Goal: Transaction & Acquisition: Purchase product/service

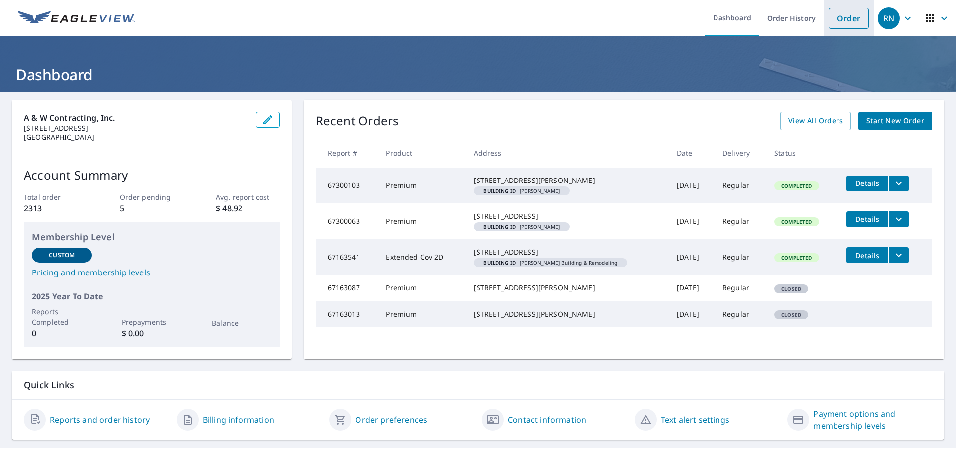
click at [835, 15] on link "Order" at bounding box center [848, 18] width 40 height 21
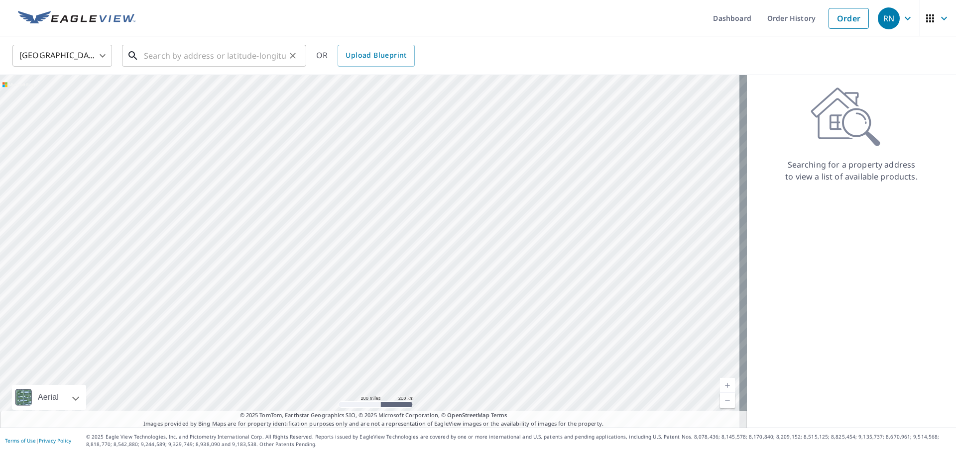
click at [250, 65] on input "text" at bounding box center [215, 56] width 142 height 28
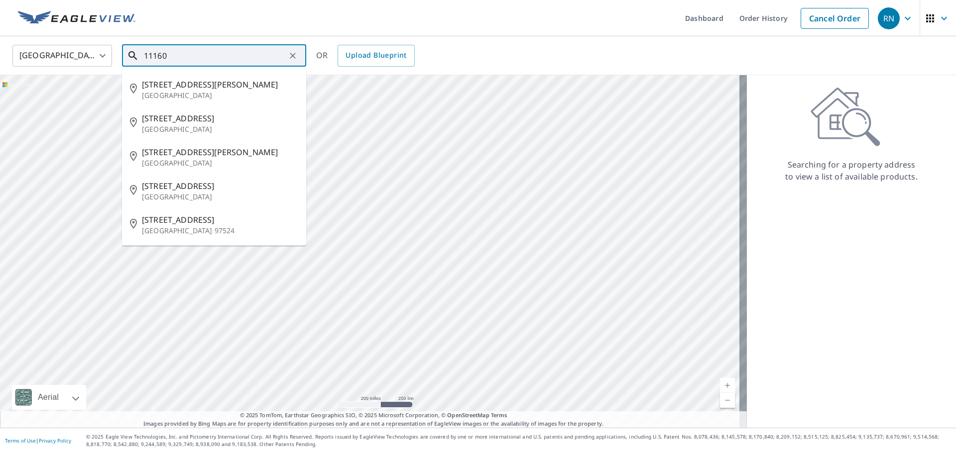
click at [250, 65] on input "11160" at bounding box center [215, 56] width 142 height 28
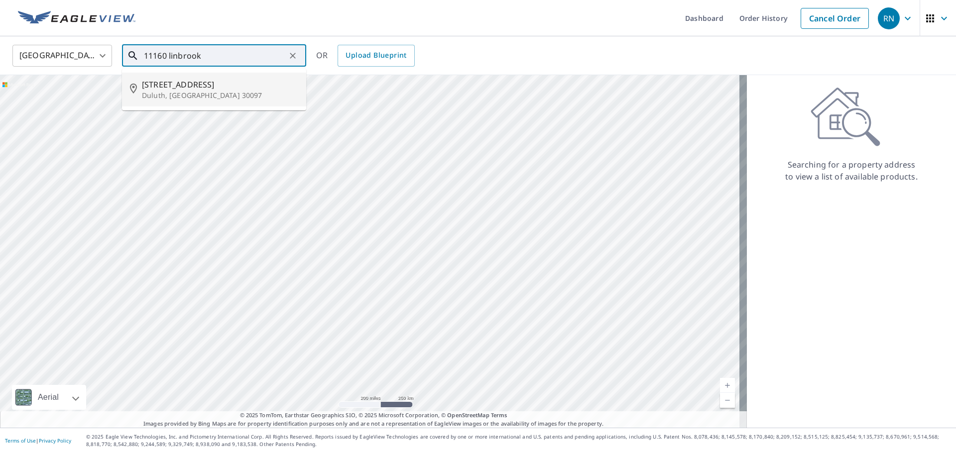
click at [191, 87] on span "[STREET_ADDRESS]" at bounding box center [220, 85] width 156 height 12
type input "[STREET_ADDRESS]"
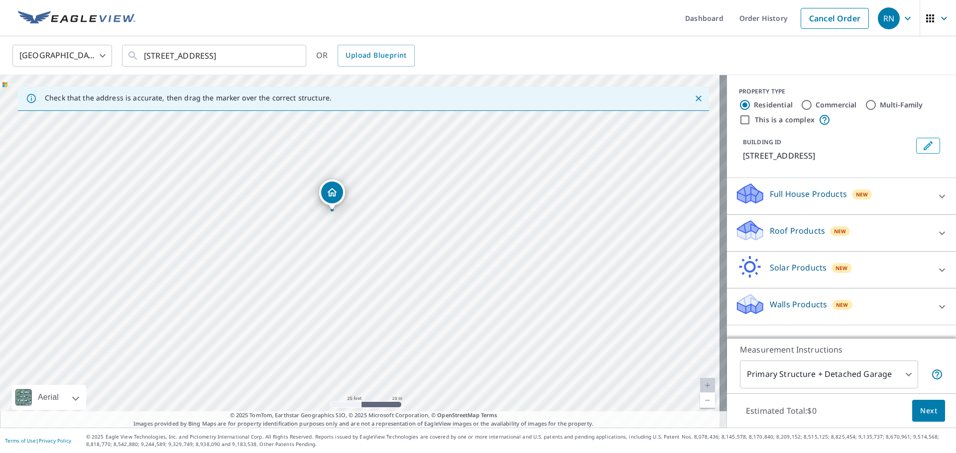
click at [924, 143] on icon "Edit building 1" at bounding box center [927, 145] width 9 height 9
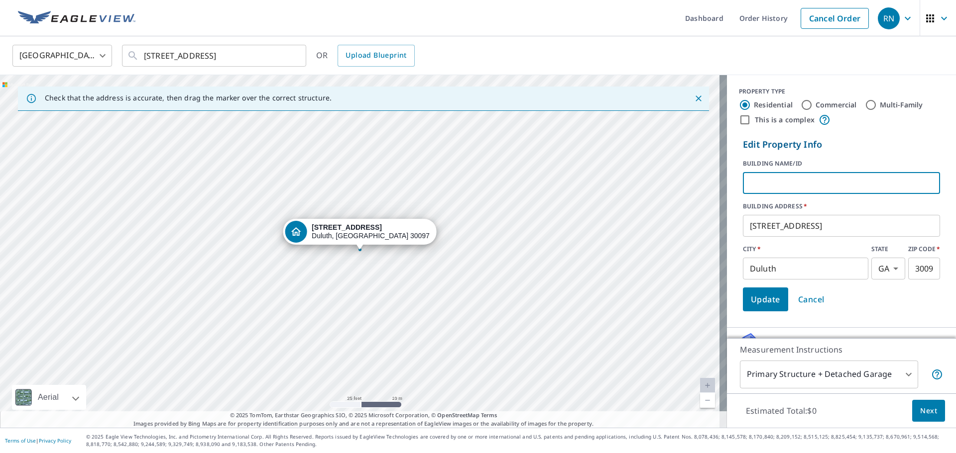
click at [798, 174] on input "text" at bounding box center [841, 183] width 197 height 28
type input "Invest N Land / [PERSON_NAME]"
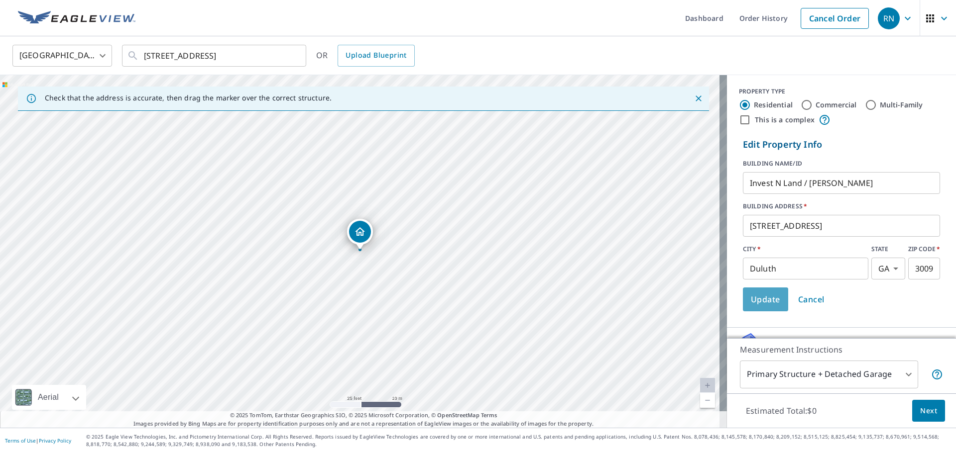
click at [762, 308] on button "Update" at bounding box center [765, 300] width 45 height 24
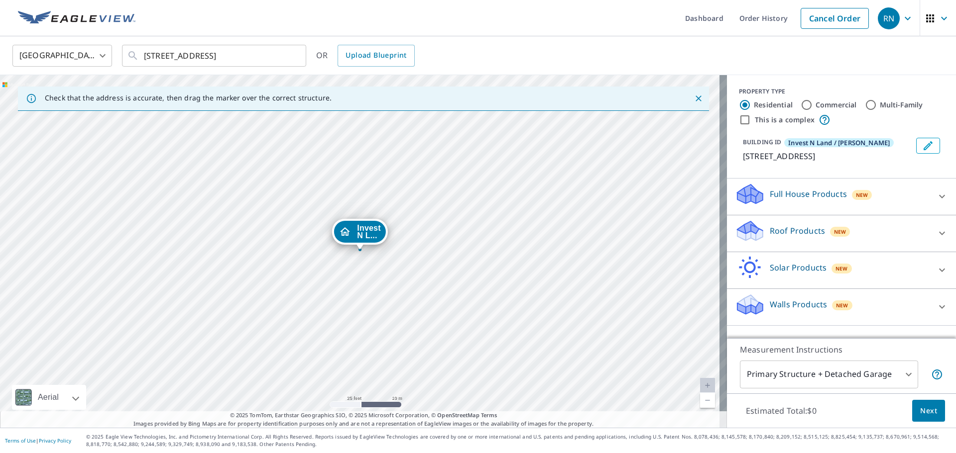
click at [865, 226] on div "Roof Products New" at bounding box center [832, 233] width 195 height 28
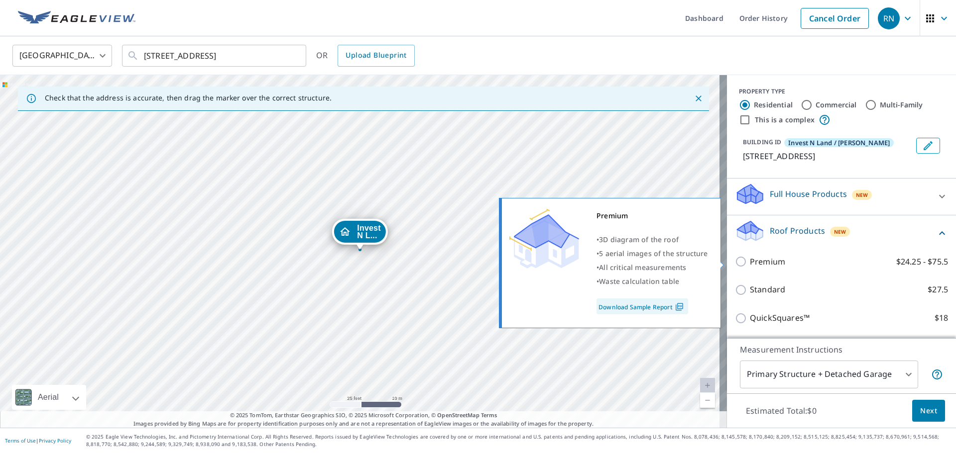
click at [752, 260] on p "Premium" at bounding box center [767, 262] width 35 height 12
click at [750, 260] on input "Premium $24.25 - $75.5" at bounding box center [742, 262] width 15 height 12
checkbox input "true"
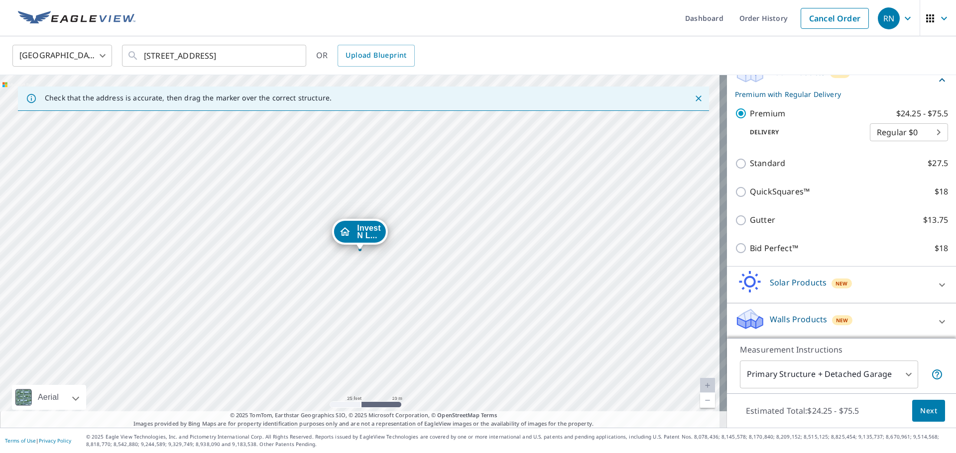
scroll to position [161, 0]
click at [856, 317] on div "Walls Products New" at bounding box center [832, 320] width 195 height 28
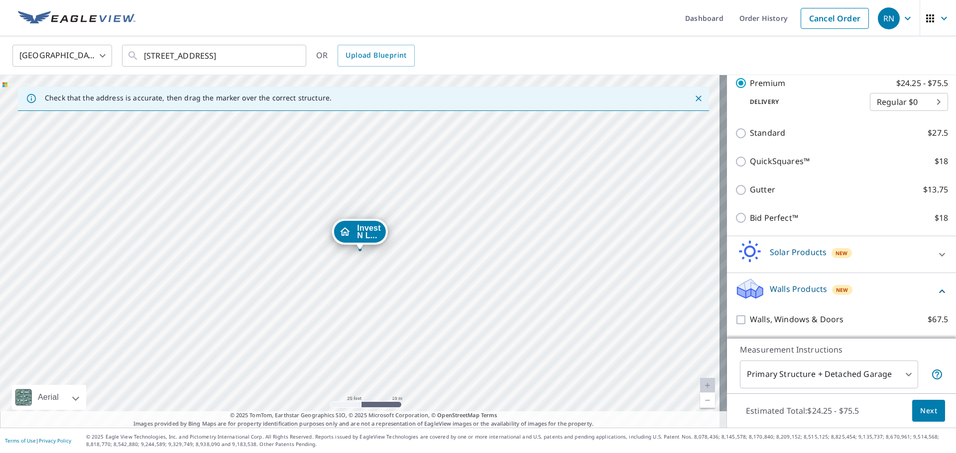
scroll to position [217, 0]
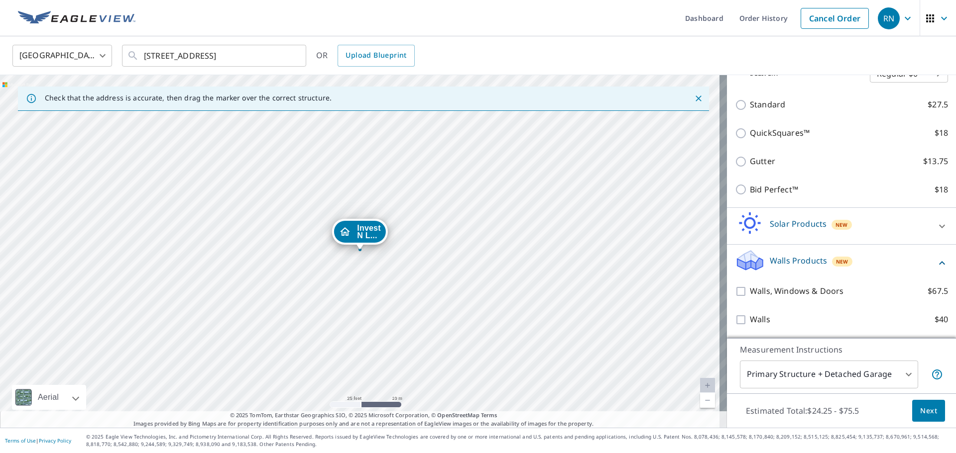
click at [893, 258] on div "Walls Products New" at bounding box center [835, 263] width 201 height 28
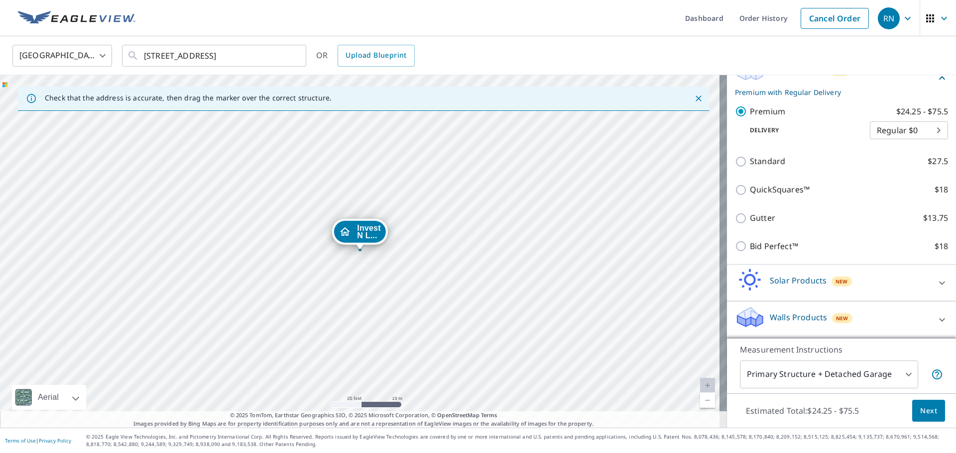
scroll to position [161, 0]
click at [854, 279] on div "Solar Products New" at bounding box center [832, 283] width 195 height 28
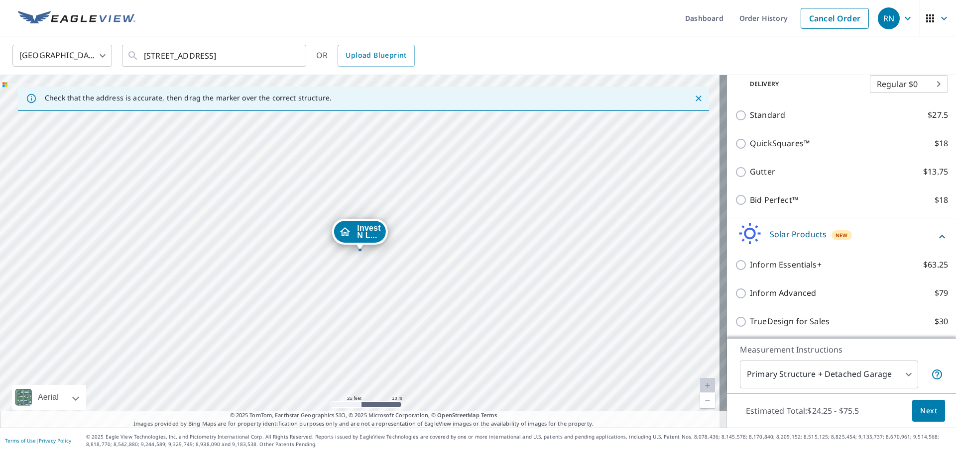
scroll to position [274, 0]
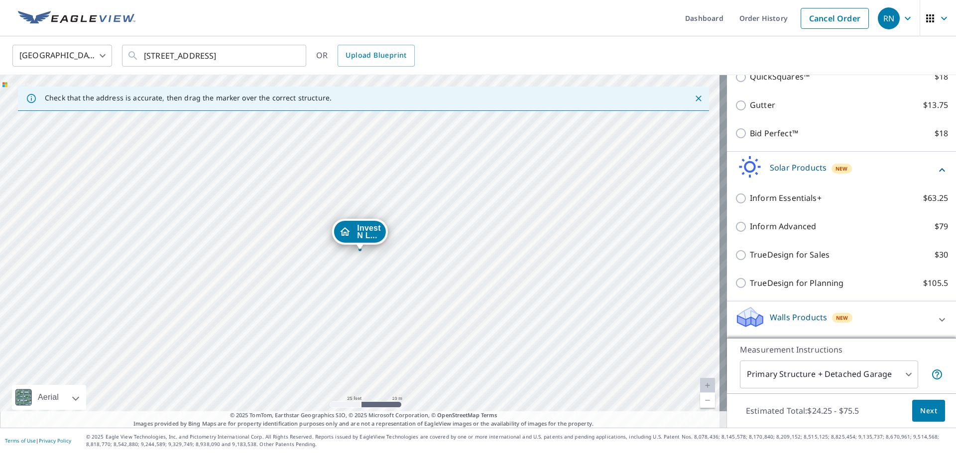
click at [936, 170] on icon at bounding box center [942, 170] width 12 height 12
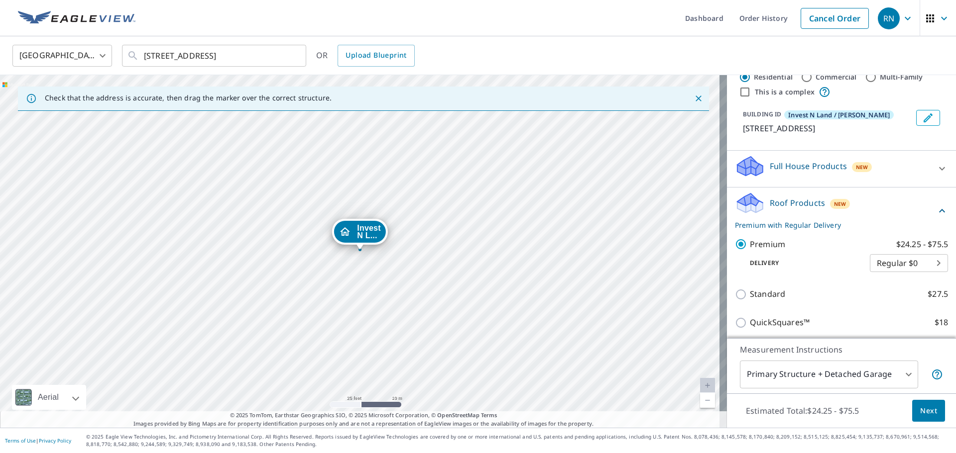
scroll to position [11, 0]
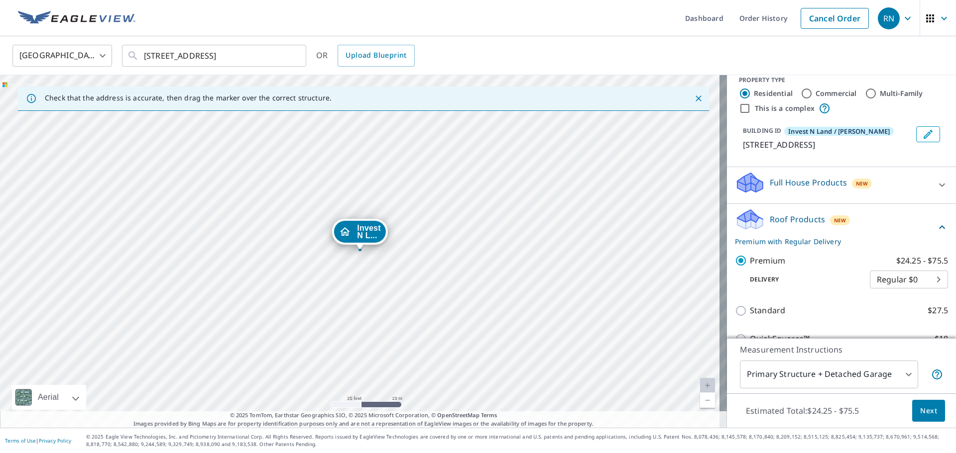
click at [936, 183] on icon at bounding box center [942, 185] width 12 height 12
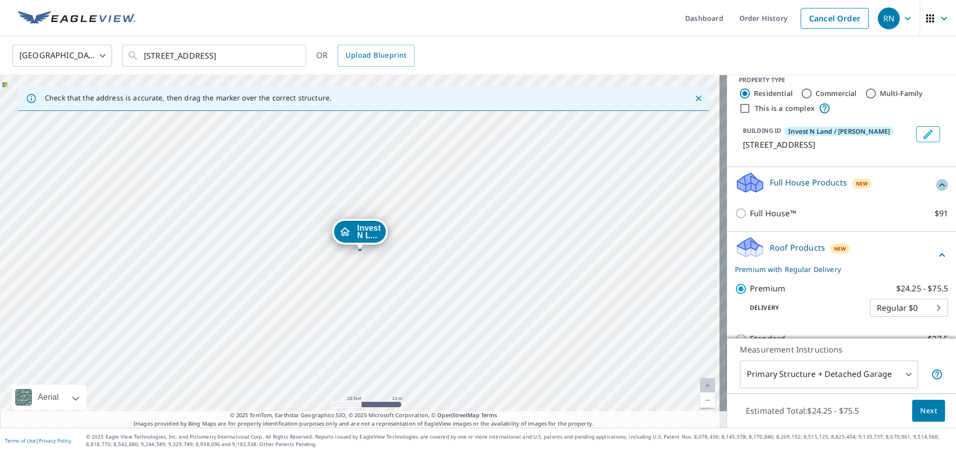
click at [936, 183] on icon at bounding box center [942, 185] width 12 height 12
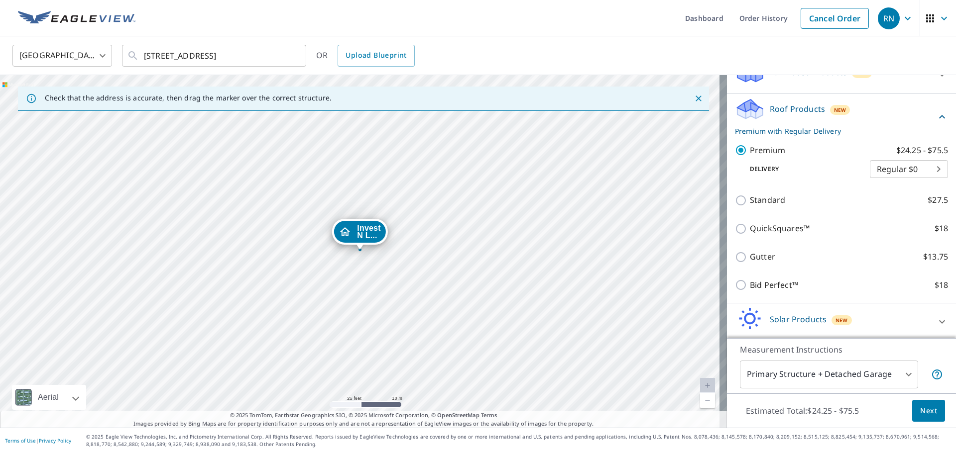
scroll to position [161, 0]
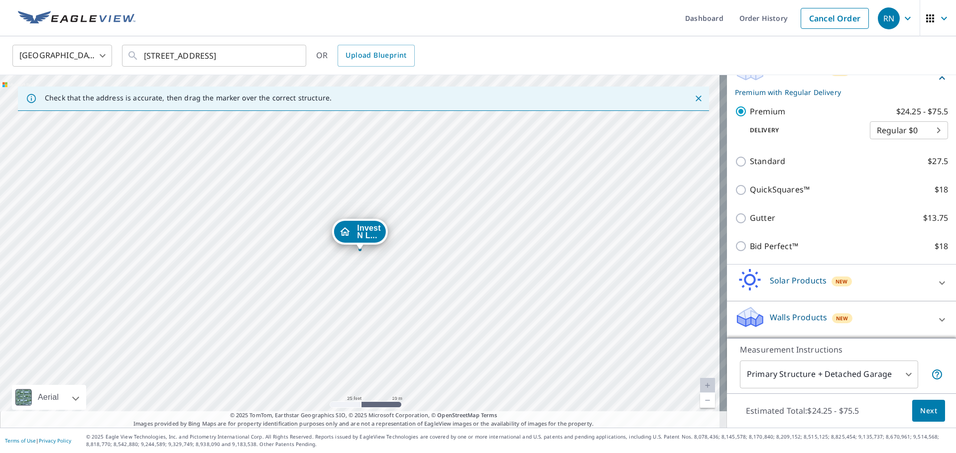
click at [931, 414] on button "Next" at bounding box center [928, 411] width 33 height 22
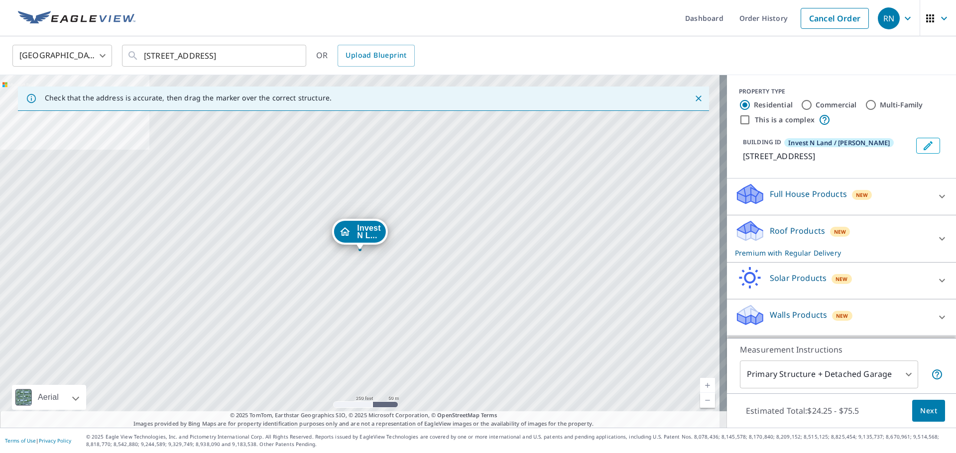
click at [927, 410] on span "Next" at bounding box center [928, 411] width 17 height 12
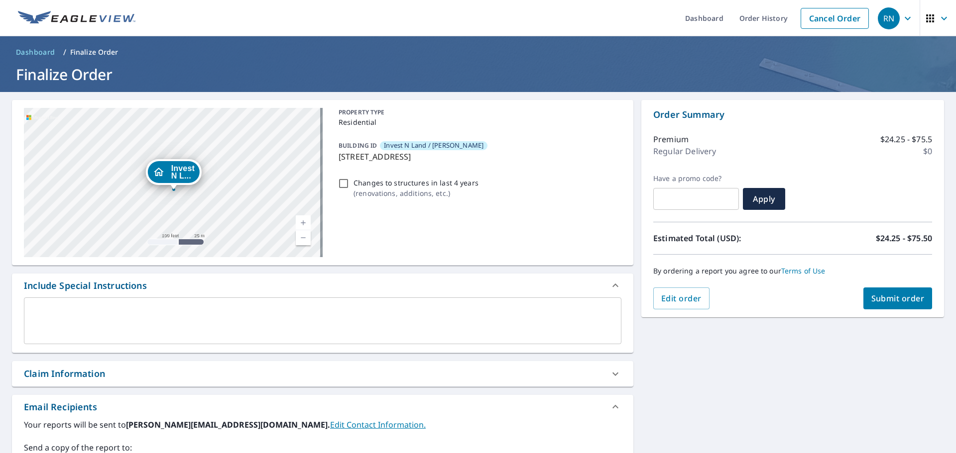
drag, startPoint x: 258, startPoint y: 170, endPoint x: 167, endPoint y: 197, distance: 95.1
click at [167, 197] on div "Invest N L... [STREET_ADDRESS]" at bounding box center [173, 182] width 299 height 149
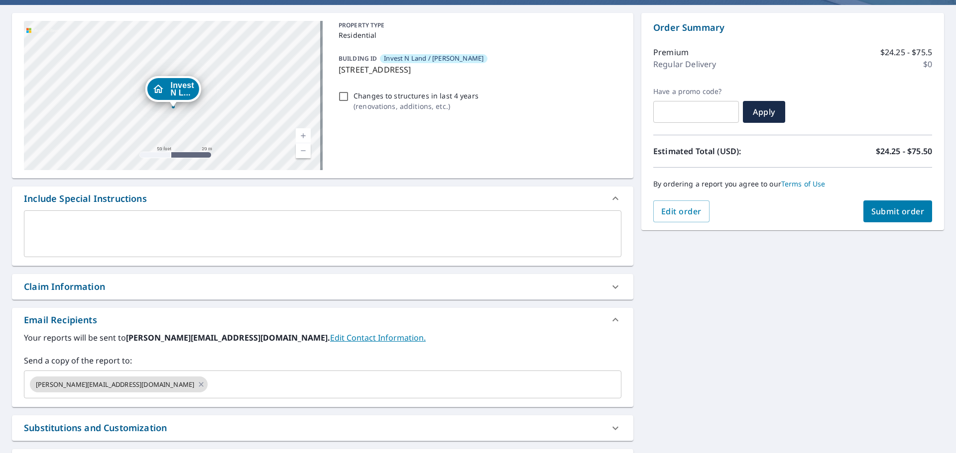
scroll to position [149, 0]
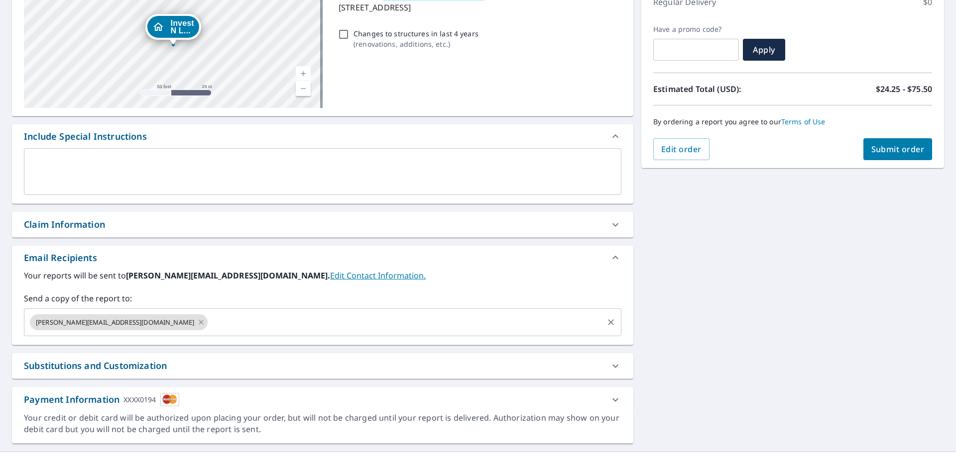
click at [209, 323] on input "text" at bounding box center [405, 322] width 393 height 19
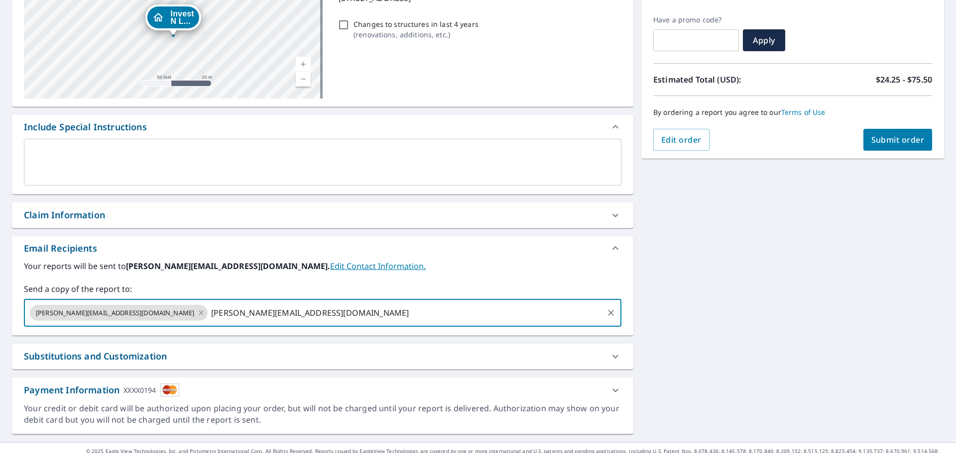
scroll to position [173, 0]
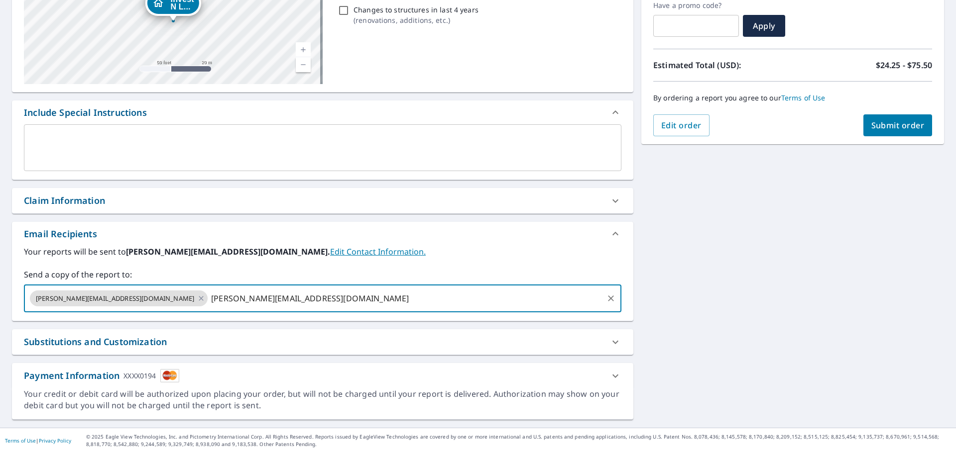
type input "[PERSON_NAME][EMAIL_ADDRESS][DOMAIN_NAME]"
click at [464, 358] on div "Invest N L... [STREET_ADDRESS] Aerial Road A standard road map Aerial A detaile…" at bounding box center [322, 173] width 621 height 493
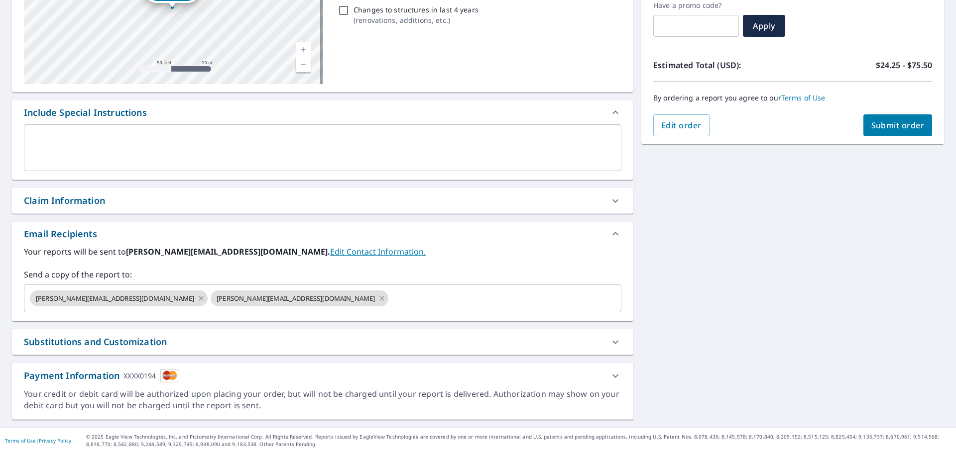
click at [461, 377] on div "Payment Information XXXX0194" at bounding box center [313, 375] width 579 height 13
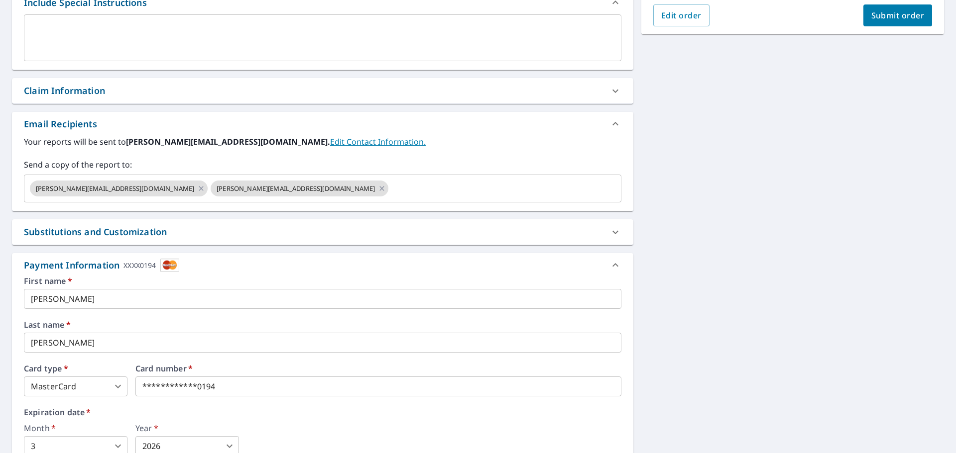
scroll to position [323, 0]
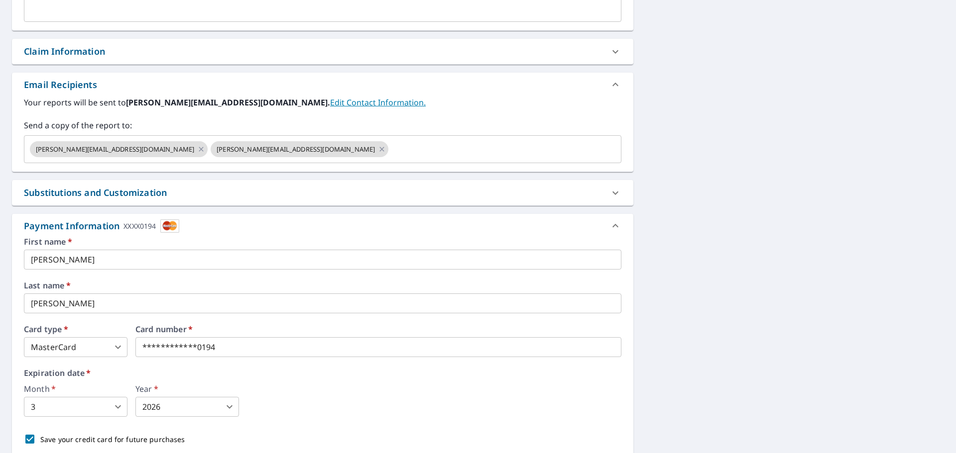
drag, startPoint x: 71, startPoint y: 260, endPoint x: 0, endPoint y: 255, distance: 70.8
click at [0, 255] on div "Invest N L... [STREET_ADDRESS] Aerial Road A standard road map Aerial A detaile…" at bounding box center [478, 134] width 956 height 728
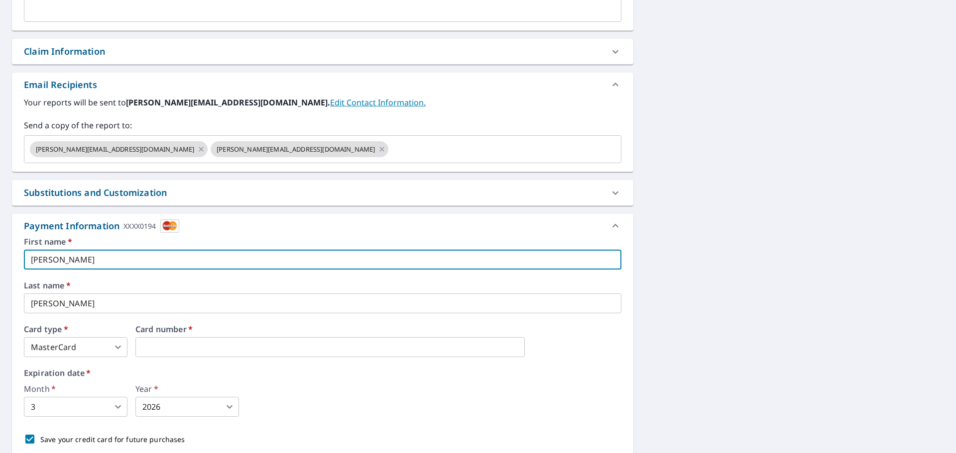
type input "[PERSON_NAME]"
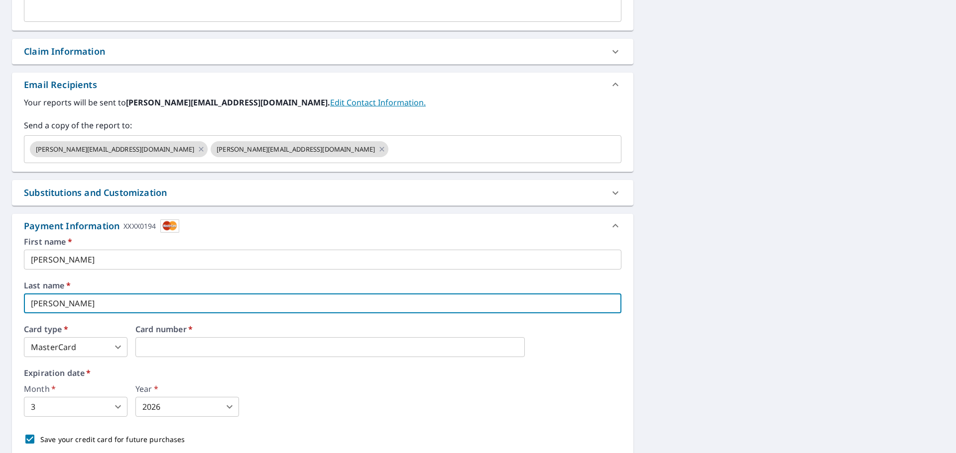
type input "[PERSON_NAME]"
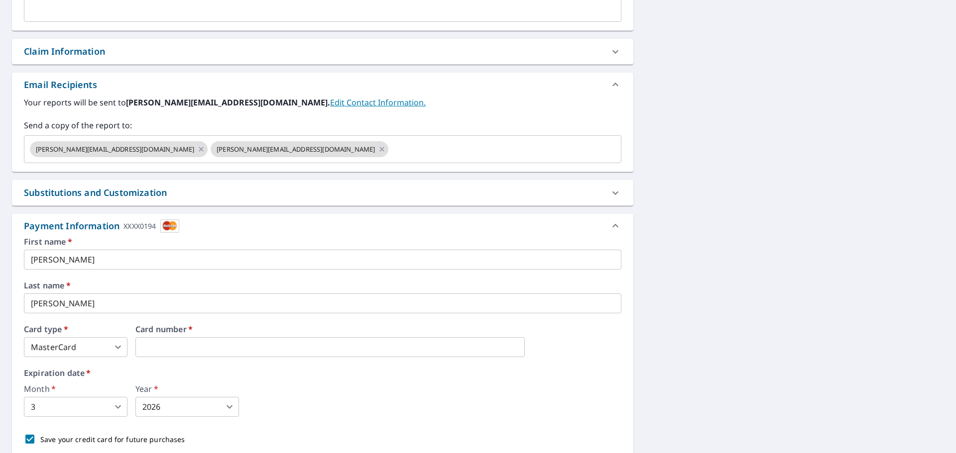
click at [88, 411] on body "RN RN Dashboard Order History Cancel Order RN Dashboard / Finalize Order Finali…" at bounding box center [478, 226] width 956 height 453
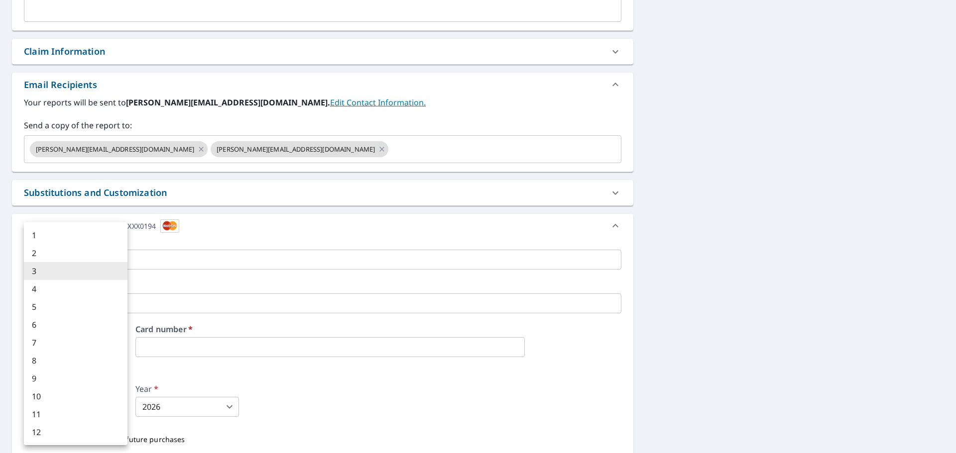
click at [50, 290] on li "4" at bounding box center [76, 289] width 104 height 18
type input "4"
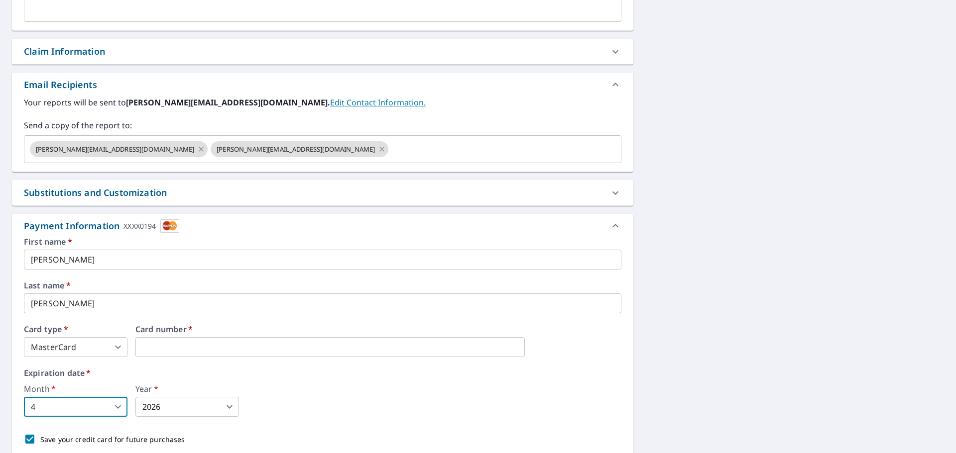
click at [164, 407] on body "RN RN Dashboard Order History Cancel Order RN Dashboard / Finalize Order Finali…" at bounding box center [478, 226] width 956 height 453
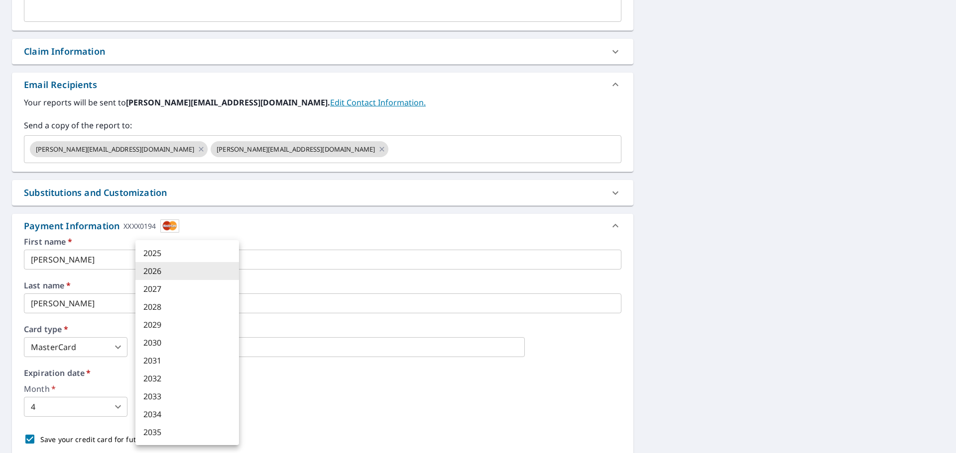
click at [163, 326] on li "2029" at bounding box center [187, 325] width 104 height 18
type input "2029"
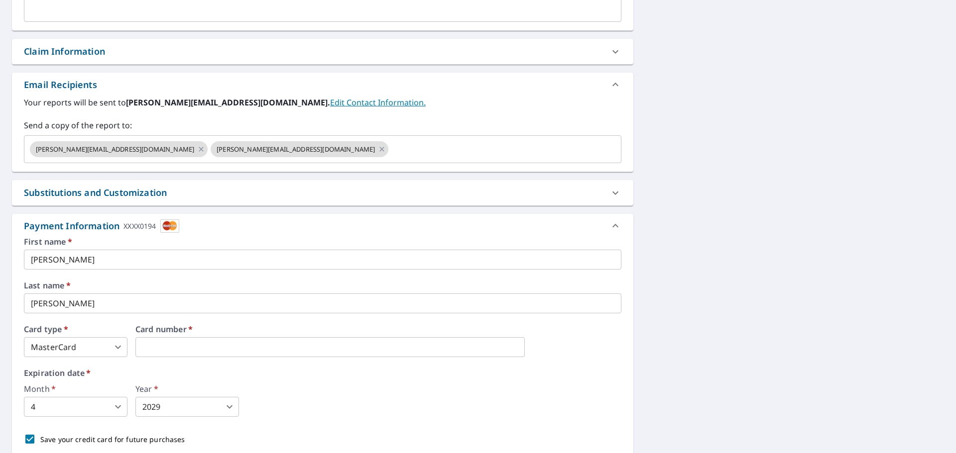
click at [405, 402] on div "Month   * 4 4 ​ Year   * 2029 2029 ​" at bounding box center [322, 401] width 597 height 32
click at [147, 439] on p "Save your credit card for future purchases" at bounding box center [112, 439] width 145 height 10
click at [40, 439] on input "Save your credit card for future purchases" at bounding box center [29, 439] width 21 height 21
checkbox input "false"
click at [354, 395] on div "Month   * 4 4 ​ Year   * 2029 2029 ​" at bounding box center [322, 401] width 597 height 32
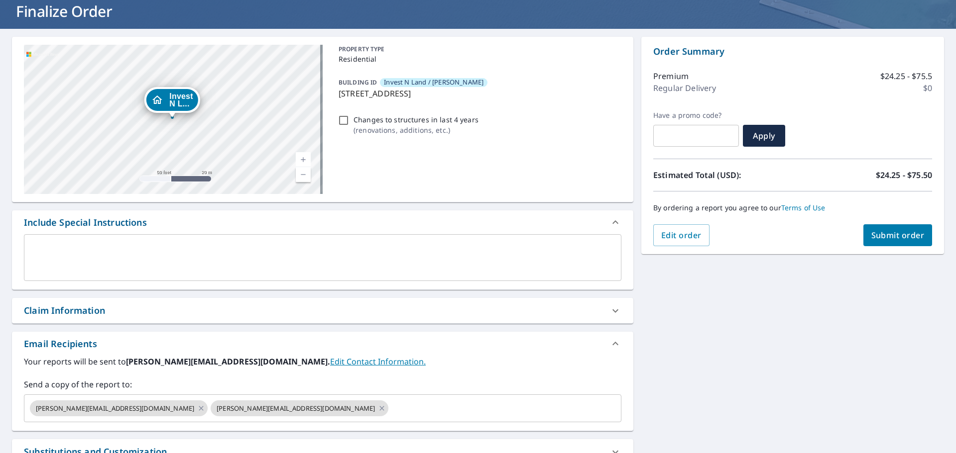
scroll to position [0, 0]
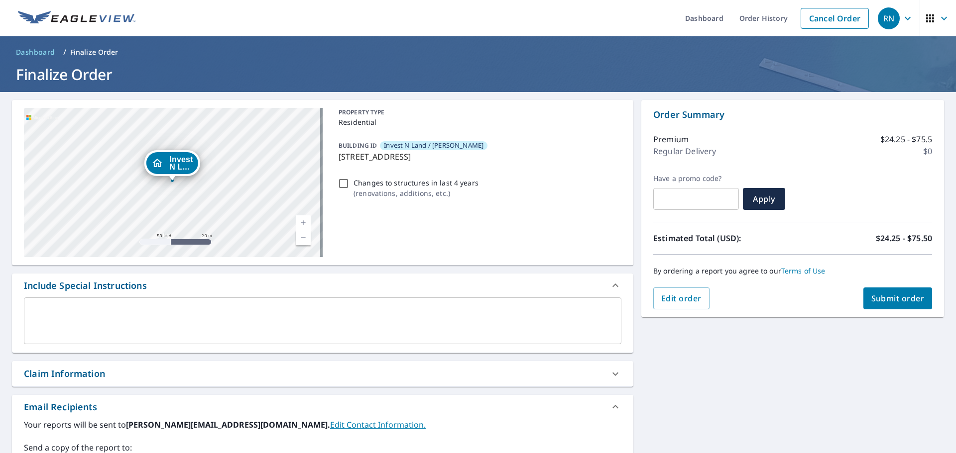
click at [894, 296] on span "Submit order" at bounding box center [897, 298] width 53 height 11
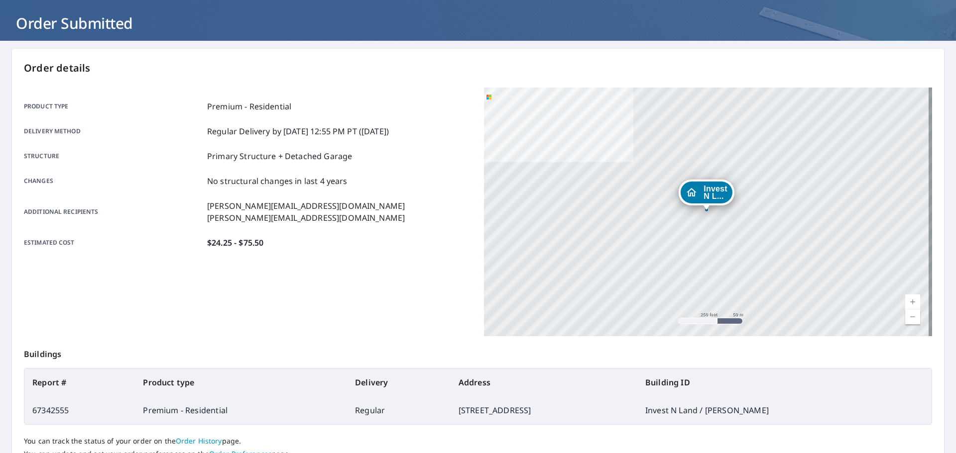
scroll to position [132, 0]
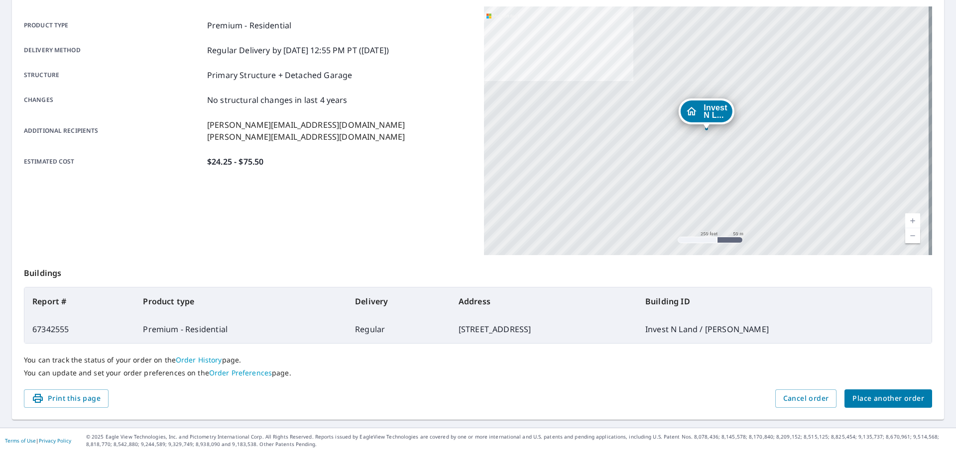
click at [92, 395] on span "Print this page" at bounding box center [66, 399] width 69 height 12
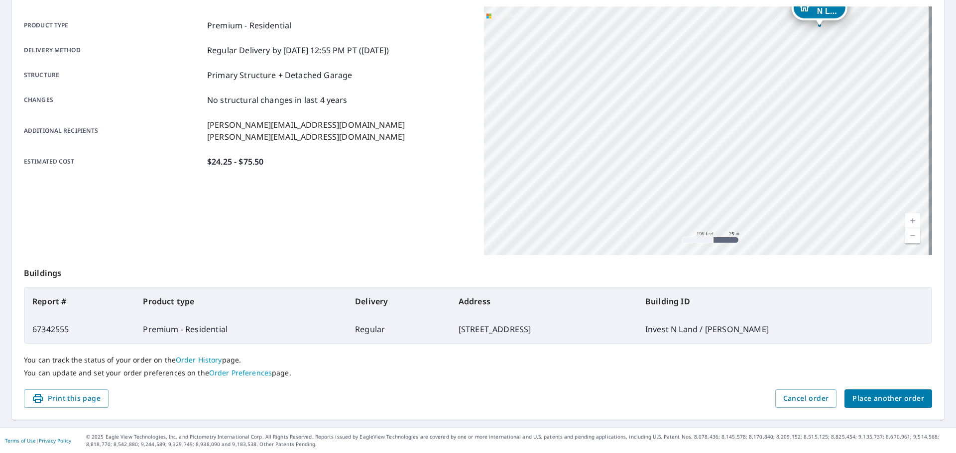
click at [913, 396] on span "Place another order" at bounding box center [888, 399] width 72 height 12
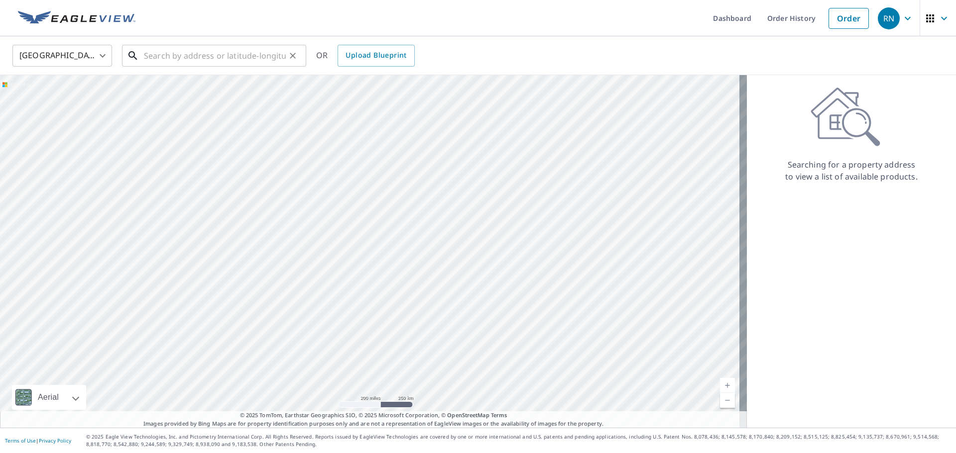
click at [159, 58] on input "text" at bounding box center [215, 56] width 142 height 28
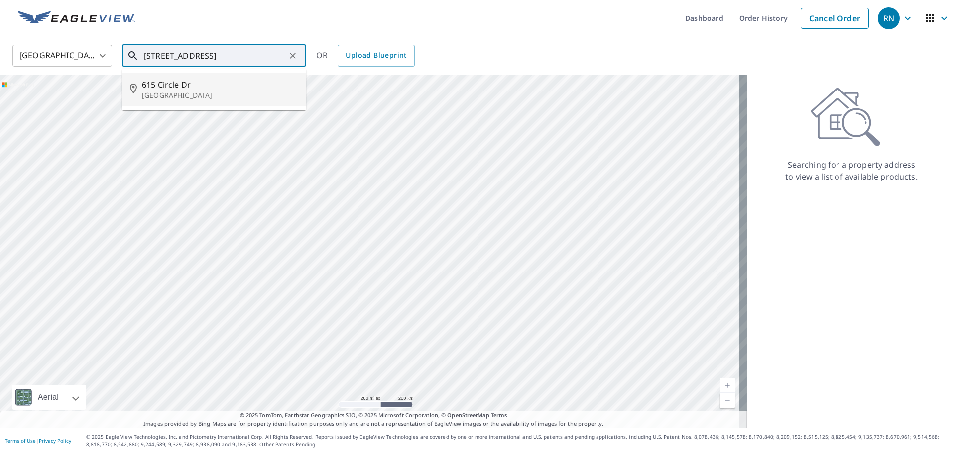
click at [213, 95] on p "[GEOGRAPHIC_DATA]" at bounding box center [220, 96] width 156 height 10
type input "[STREET_ADDRESS]"
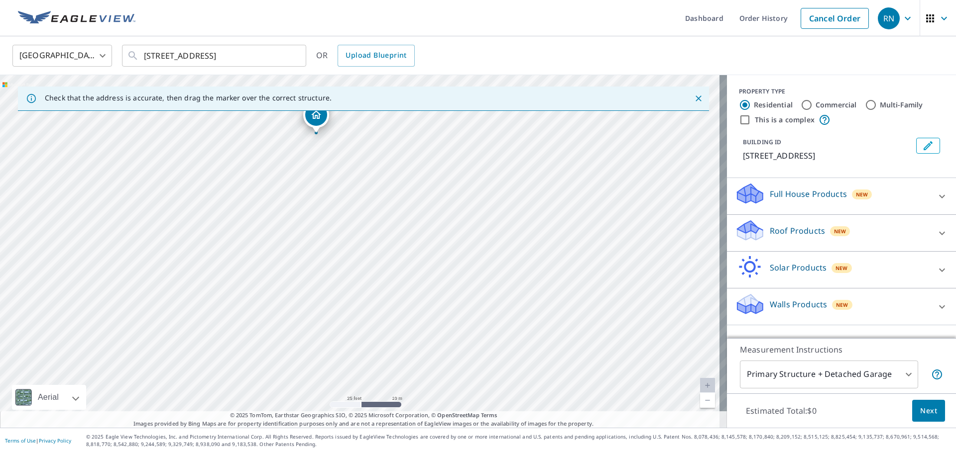
drag, startPoint x: 276, startPoint y: 321, endPoint x: 326, endPoint y: 155, distance: 172.4
click at [326, 155] on div "[STREET_ADDRESS]" at bounding box center [363, 251] width 727 height 353
drag, startPoint x: 326, startPoint y: 301, endPoint x: 319, endPoint y: 196, distance: 105.2
click at [319, 196] on div "[STREET_ADDRESS]" at bounding box center [363, 251] width 727 height 353
drag, startPoint x: 328, startPoint y: 213, endPoint x: 330, endPoint y: 327, distance: 114.0
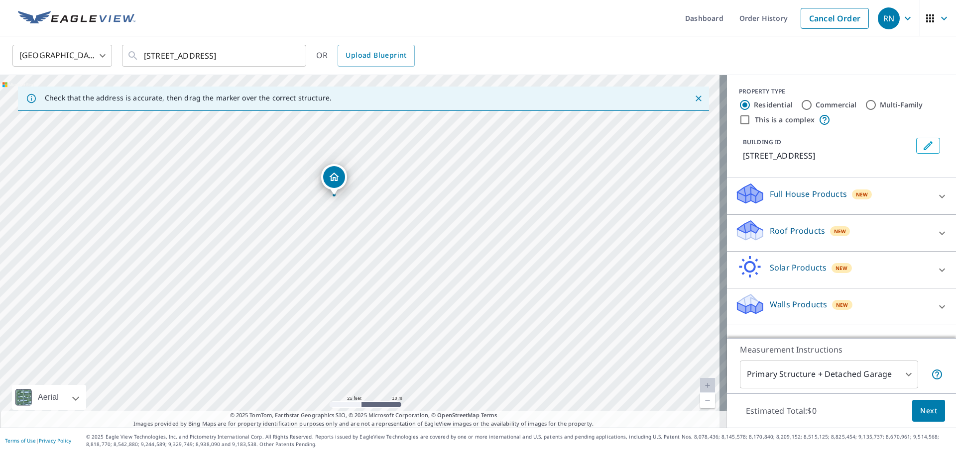
click at [330, 327] on div "[STREET_ADDRESS]" at bounding box center [363, 251] width 727 height 353
click at [807, 158] on p "[STREET_ADDRESS]" at bounding box center [827, 156] width 169 height 12
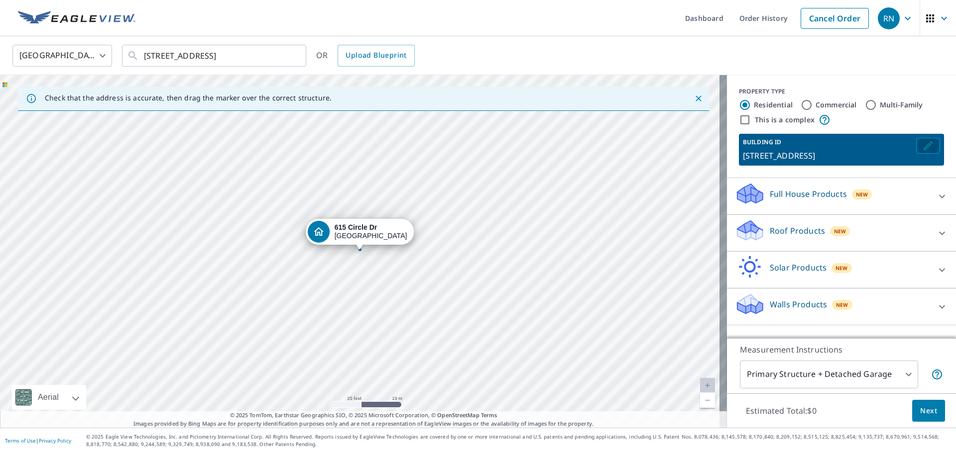
click at [923, 144] on icon "Edit building 1" at bounding box center [928, 146] width 12 height 12
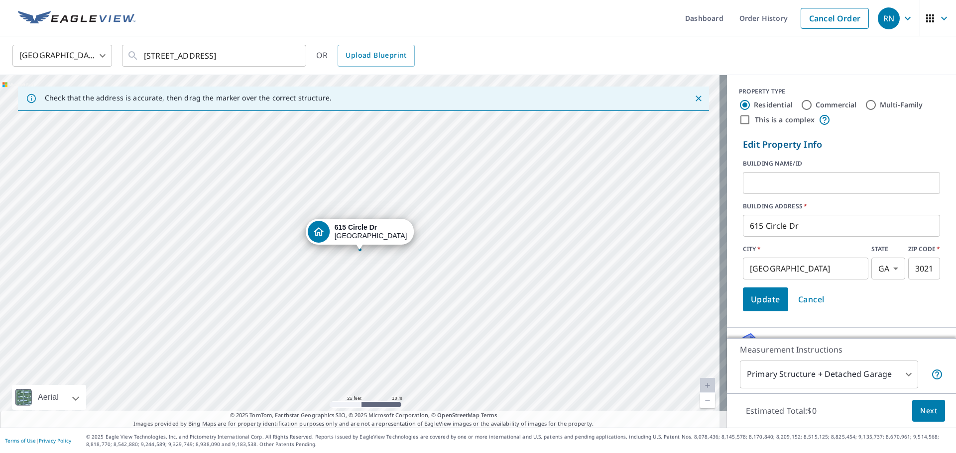
click at [774, 177] on input "text" at bounding box center [841, 183] width 197 height 28
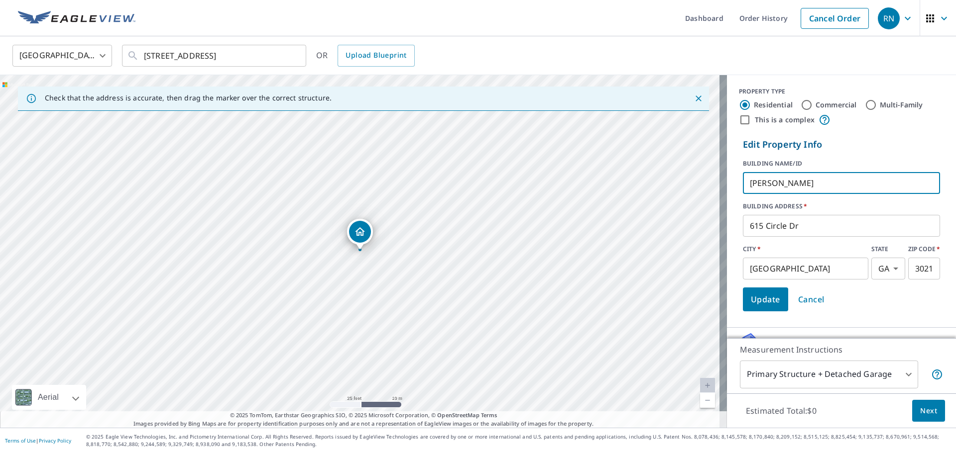
type input "[PERSON_NAME]"
click at [765, 302] on span "Update" at bounding box center [765, 300] width 29 height 14
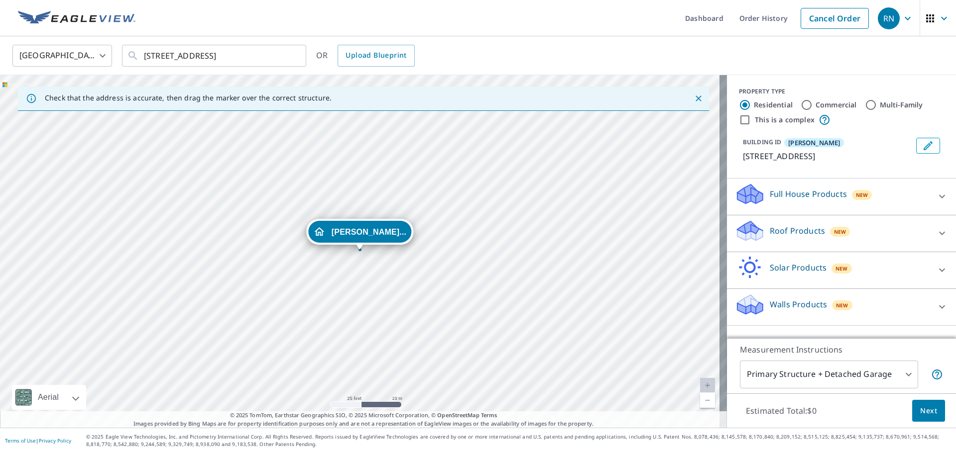
click at [853, 237] on div "Roof Products New" at bounding box center [832, 233] width 195 height 28
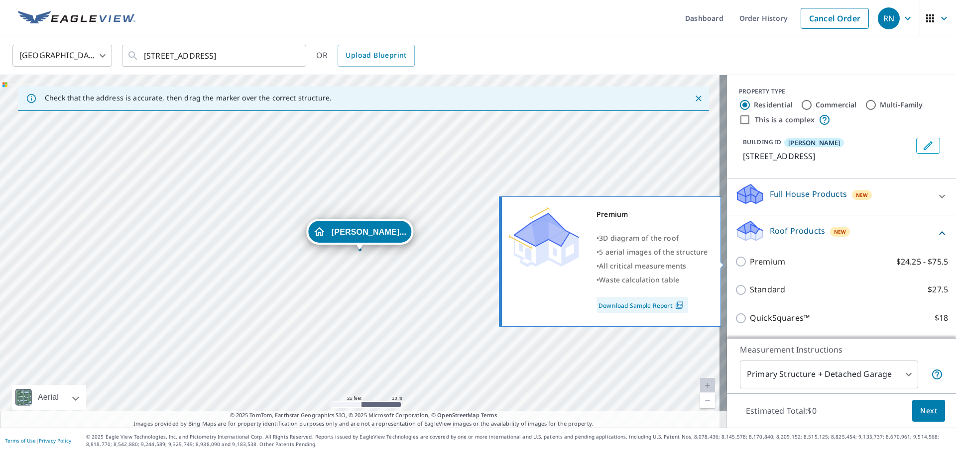
click at [779, 262] on label "Premium $24.25 - $75.5" at bounding box center [849, 262] width 198 height 12
click at [750, 262] on input "Premium $24.25 - $75.5" at bounding box center [742, 262] width 15 height 12
checkbox input "true"
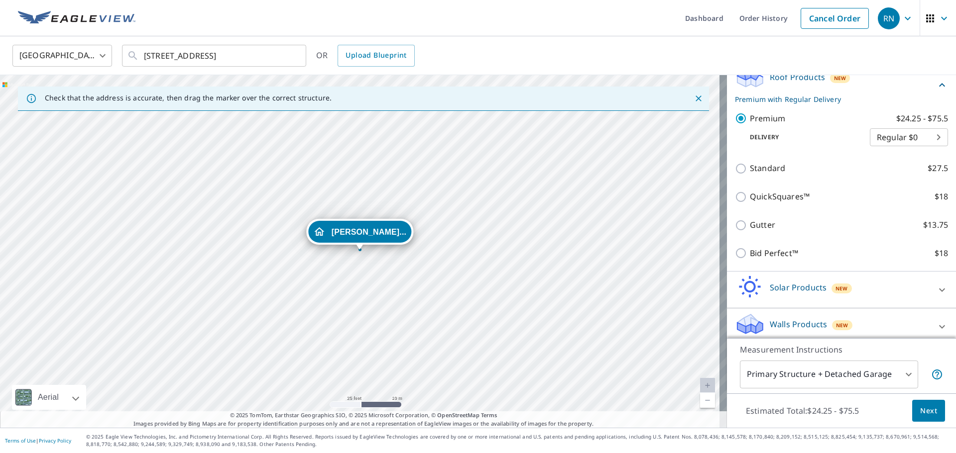
scroll to position [161, 0]
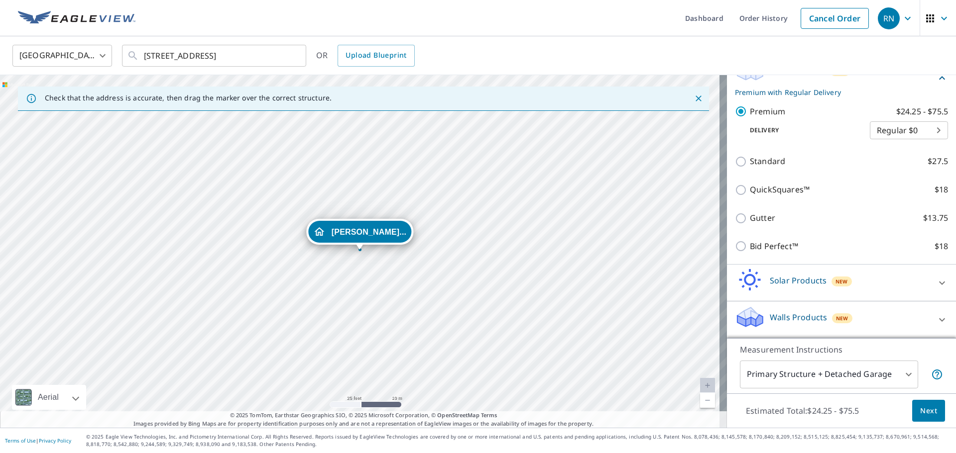
click at [929, 416] on button "Next" at bounding box center [928, 411] width 33 height 22
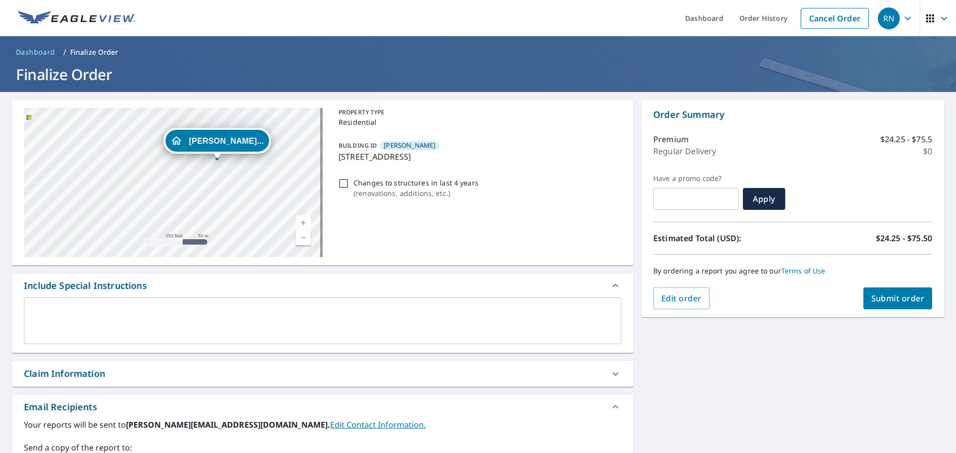
drag, startPoint x: 229, startPoint y: 224, endPoint x: 233, endPoint y: 157, distance: 67.3
click at [233, 157] on div "[PERSON_NAME]... [STREET_ADDRESS]" at bounding box center [217, 143] width 107 height 31
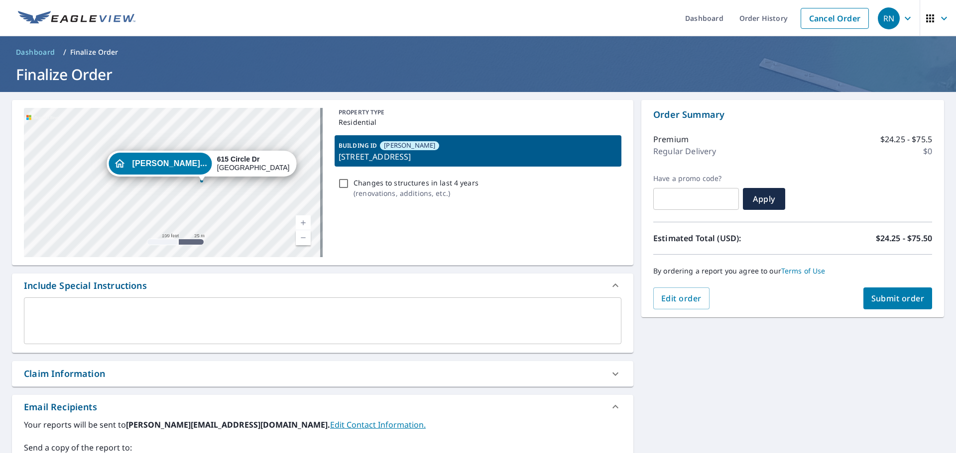
drag, startPoint x: 141, startPoint y: 204, endPoint x: 213, endPoint y: 183, distance: 74.8
click at [213, 183] on div "[PERSON_NAME]... [STREET_ADDRESS]" at bounding box center [173, 182] width 299 height 149
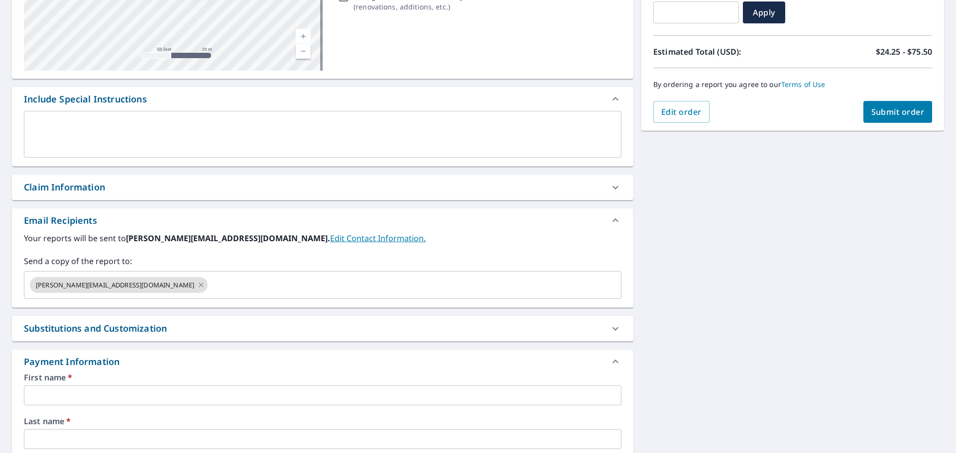
scroll to position [249, 0]
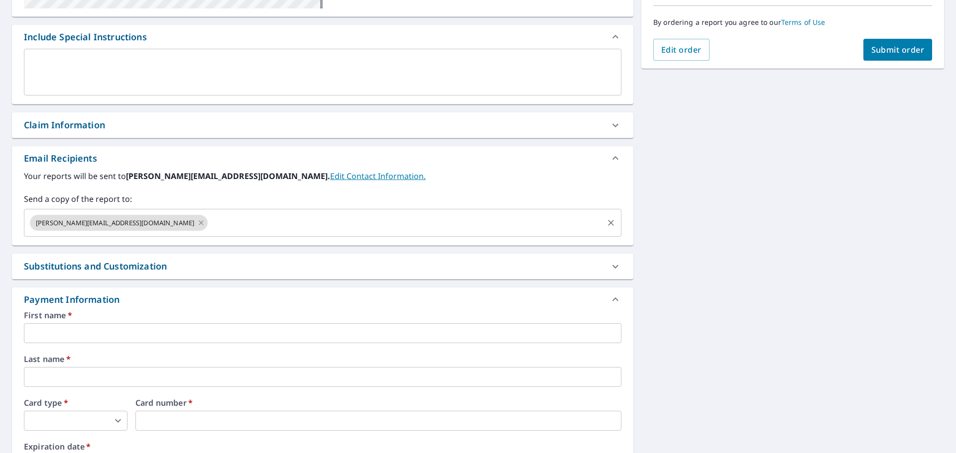
click at [209, 227] on input "text" at bounding box center [405, 223] width 393 height 19
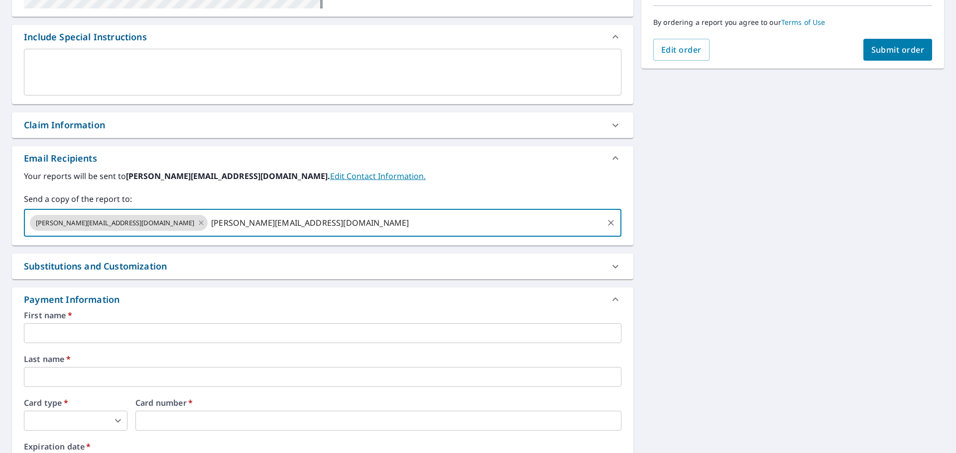
type input "[PERSON_NAME][EMAIL_ADDRESS][DOMAIN_NAME]"
click at [113, 268] on div "Substitutions and Customization" at bounding box center [95, 266] width 143 height 13
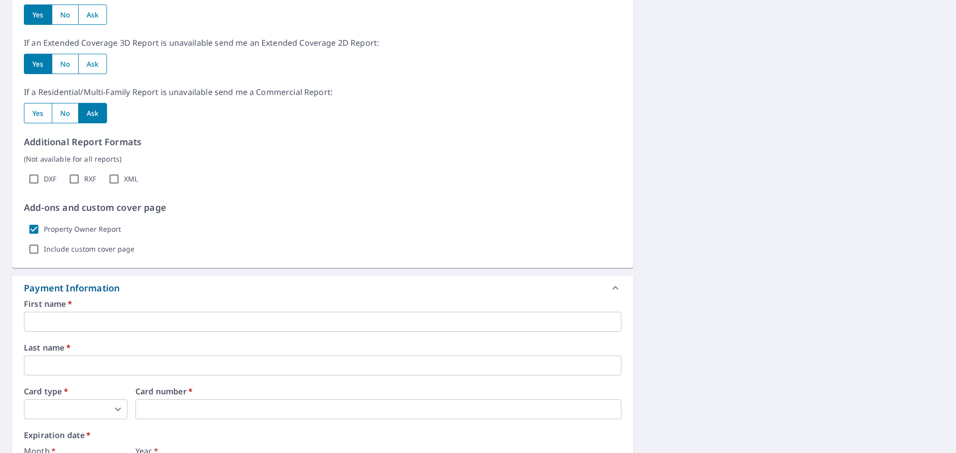
scroll to position [597, 0]
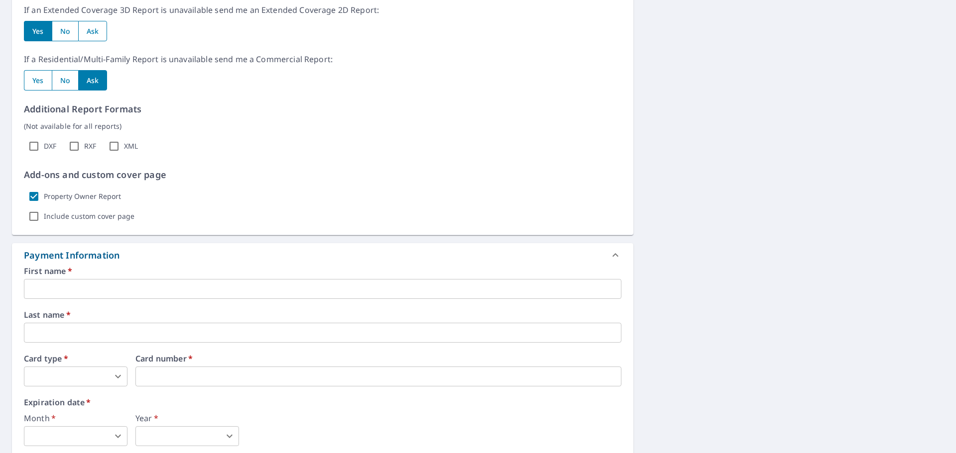
click at [93, 288] on input "text" at bounding box center [322, 289] width 597 height 20
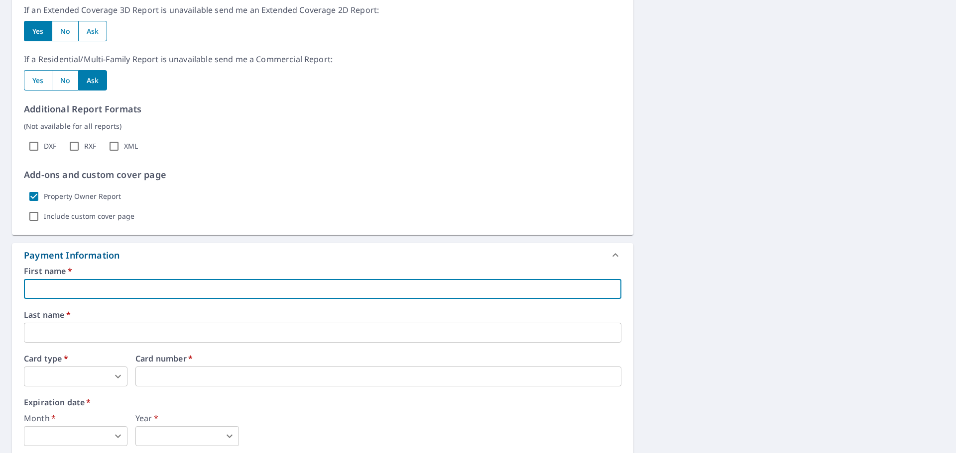
type input "[PERSON_NAME]"
type input "[EMAIL_ADDRESS][DOMAIN_NAME]"
type input "[PERSON_NAME]"
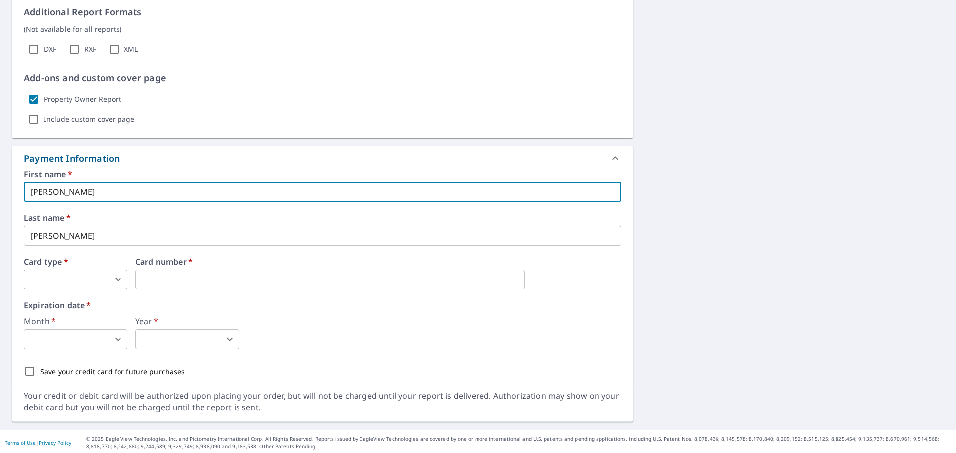
scroll to position [696, 0]
click at [109, 267] on div "Card type   * ​ 0 ​" at bounding box center [76, 272] width 104 height 32
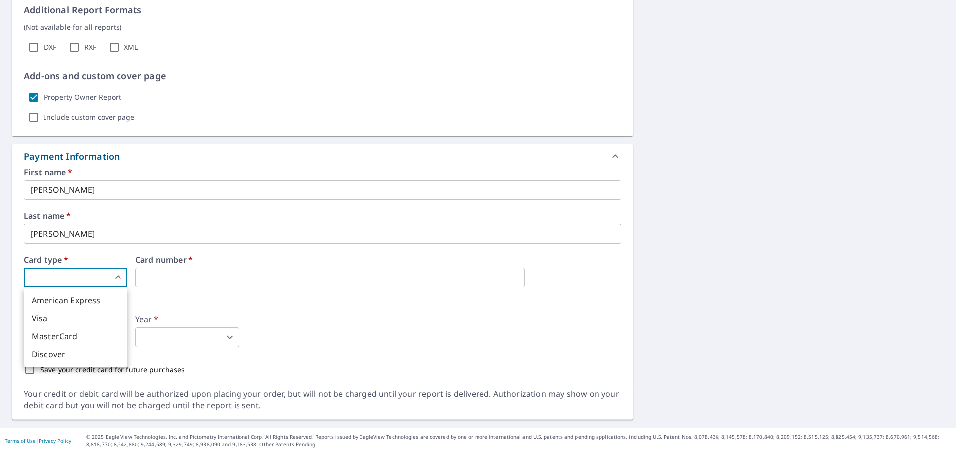
click at [113, 281] on body "RN RN Dashboard Order History Cancel Order RN Dashboard / Finalize Order Finali…" at bounding box center [478, 226] width 956 height 453
click at [74, 331] on li "MasterCard" at bounding box center [76, 336] width 104 height 18
type input "3"
click at [106, 339] on body "RN RN Dashboard Order History Cancel Order RN Dashboard / Finalize Order Finali…" at bounding box center [478, 226] width 956 height 453
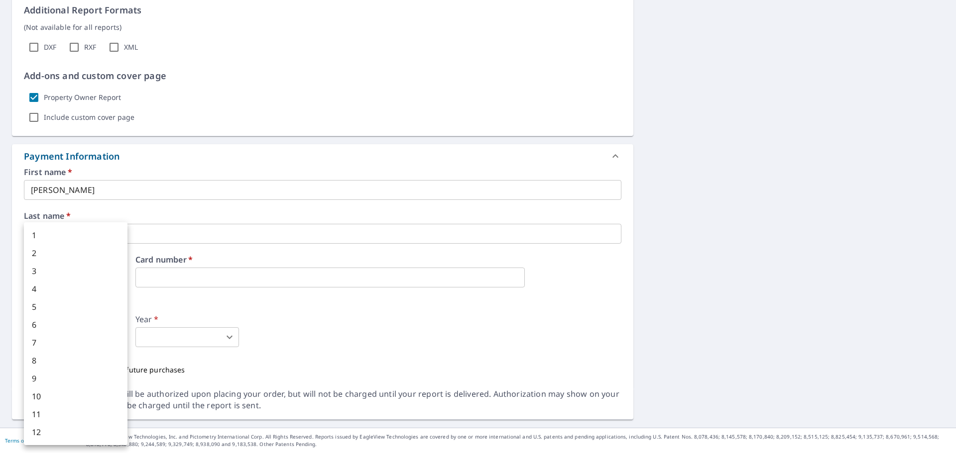
click at [49, 289] on li "4" at bounding box center [76, 289] width 104 height 18
type input "4"
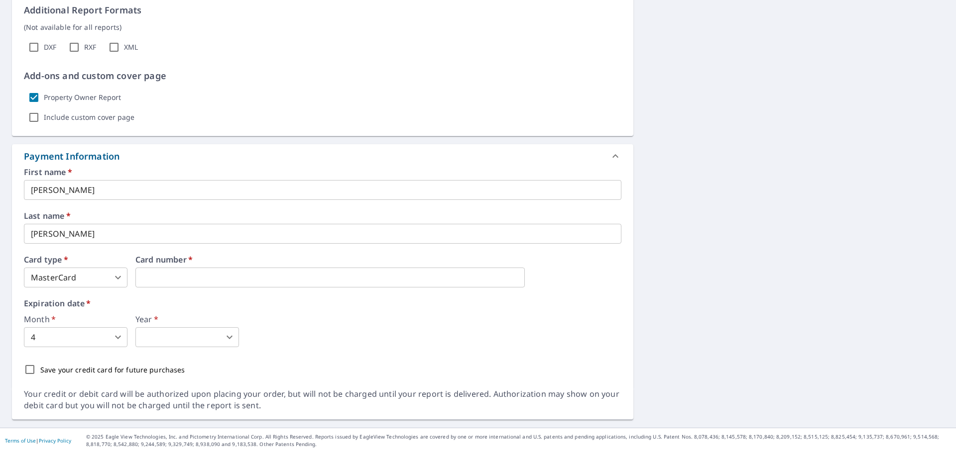
click at [226, 340] on body "RN RN Dashboard Order History Cancel Order RN Dashboard / Finalize Order Finali…" at bounding box center [478, 226] width 956 height 453
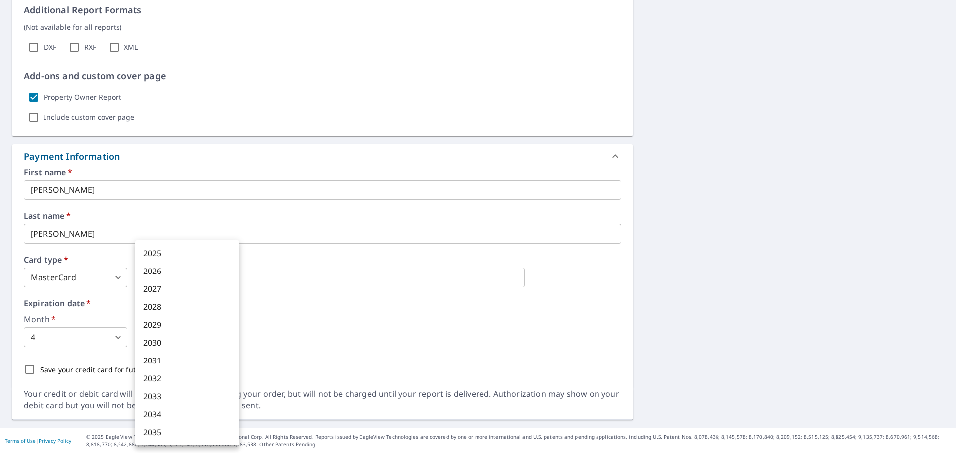
click at [189, 324] on li "2029" at bounding box center [187, 325] width 104 height 18
type input "2029"
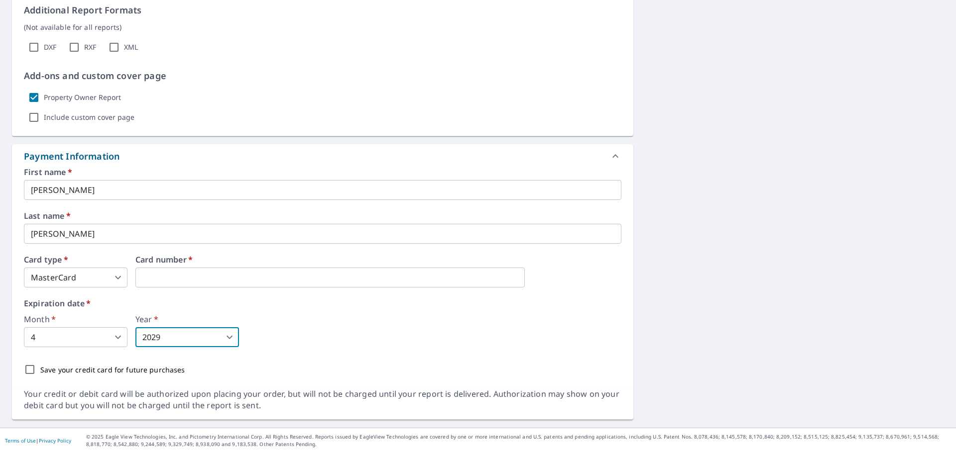
click at [55, 376] on div "Save your credit card for future purchases" at bounding box center [322, 369] width 597 height 21
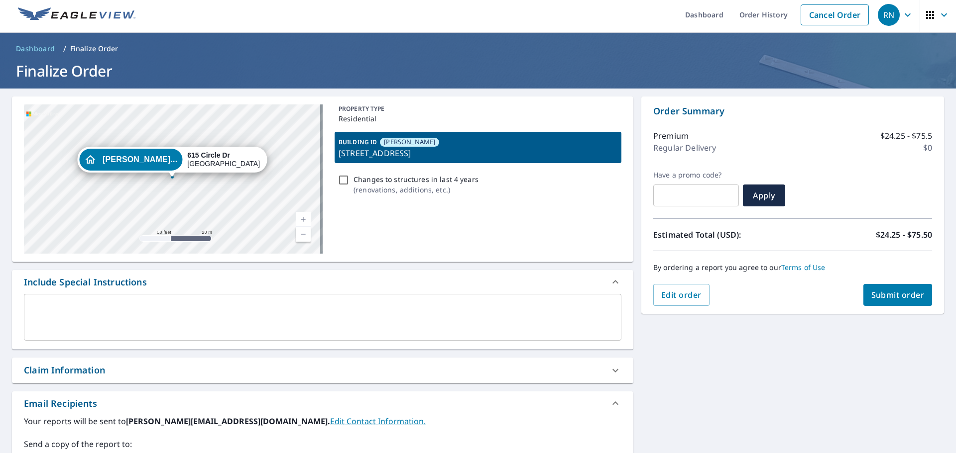
scroll to position [0, 0]
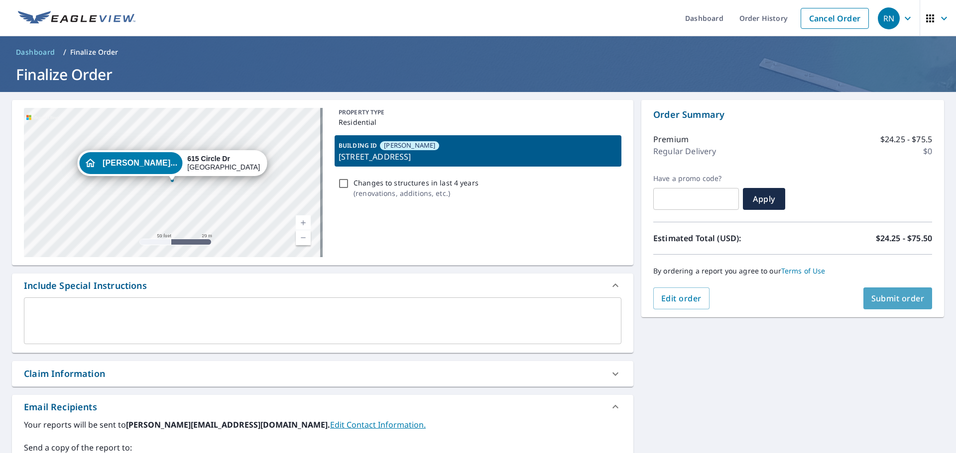
click at [901, 295] on span "Submit order" at bounding box center [897, 298] width 53 height 11
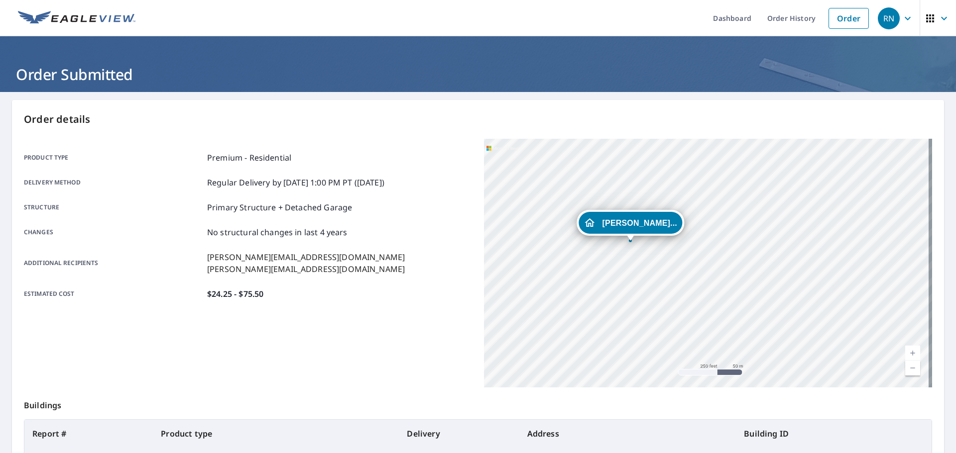
drag, startPoint x: 580, startPoint y: 244, endPoint x: 693, endPoint y: 259, distance: 113.9
click at [693, 259] on div "[PERSON_NAME]... [STREET_ADDRESS]" at bounding box center [708, 263] width 448 height 249
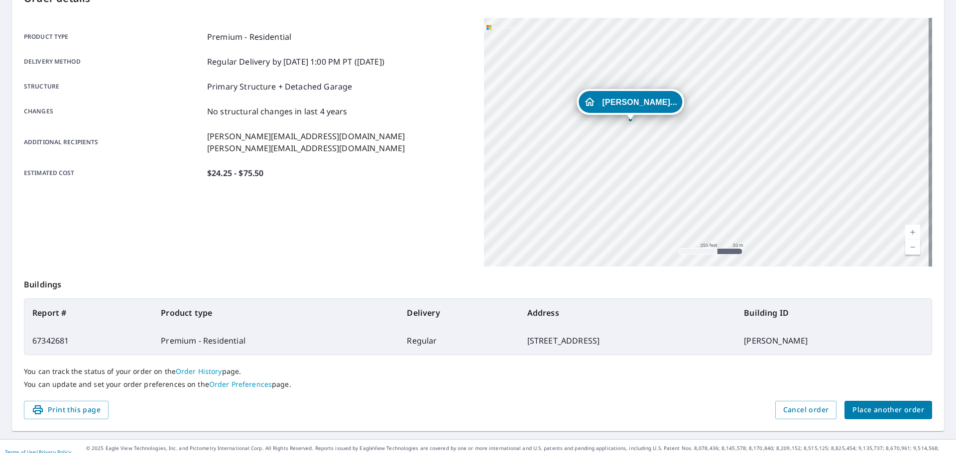
scroll to position [132, 0]
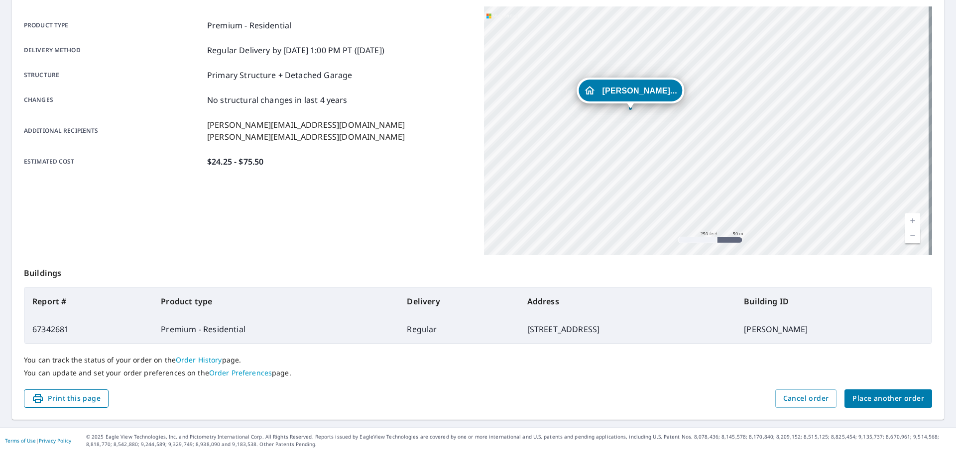
click at [72, 402] on span "Print this page" at bounding box center [66, 399] width 69 height 12
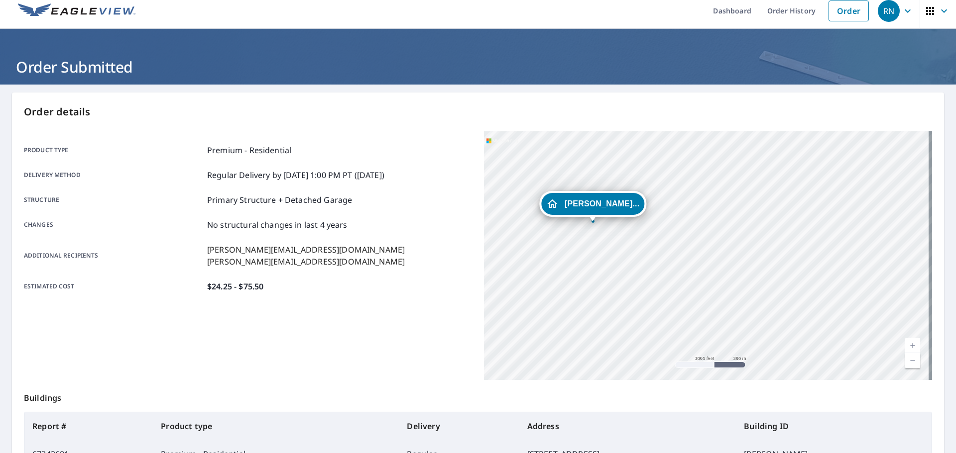
scroll to position [0, 0]
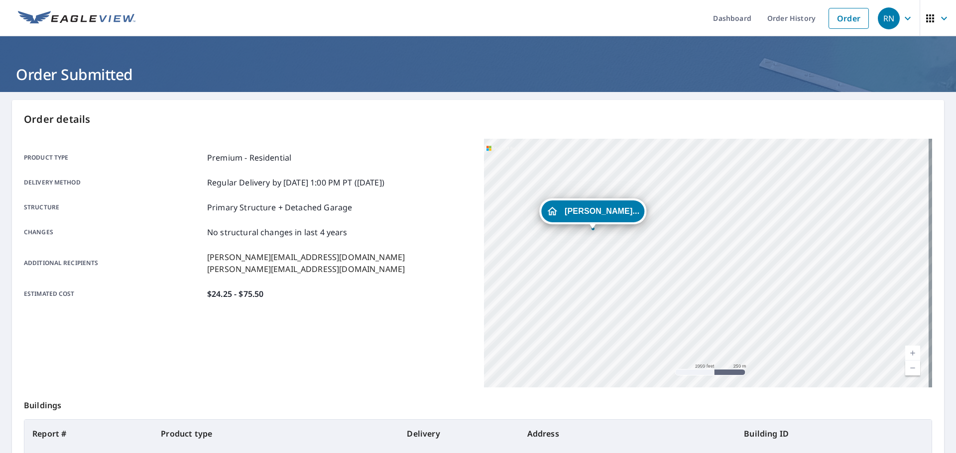
click at [938, 20] on icon "button" at bounding box center [944, 18] width 12 height 12
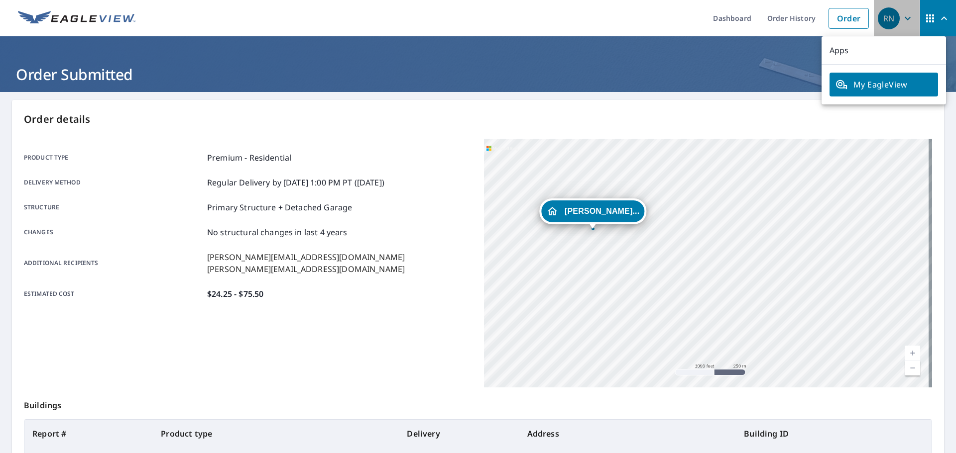
click at [893, 11] on span "RN" at bounding box center [896, 18] width 38 height 24
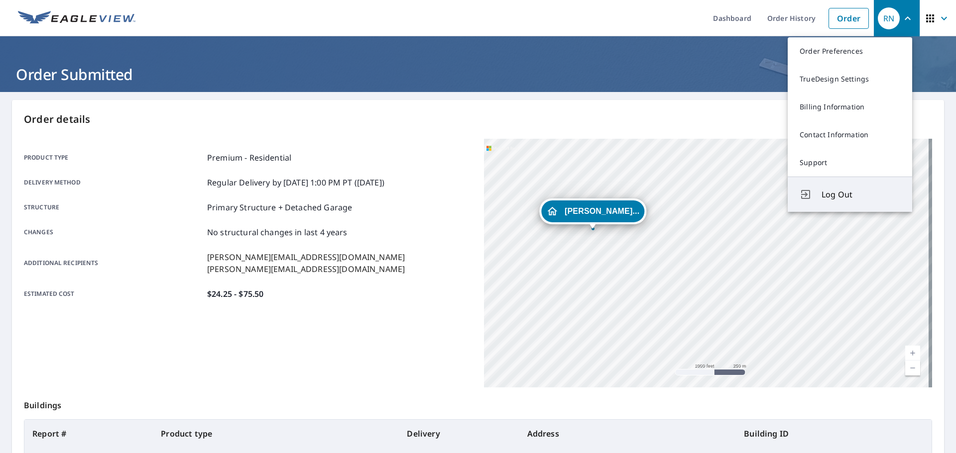
click at [822, 197] on span "Log Out" at bounding box center [860, 195] width 79 height 12
